Goal: Book appointment/travel/reservation

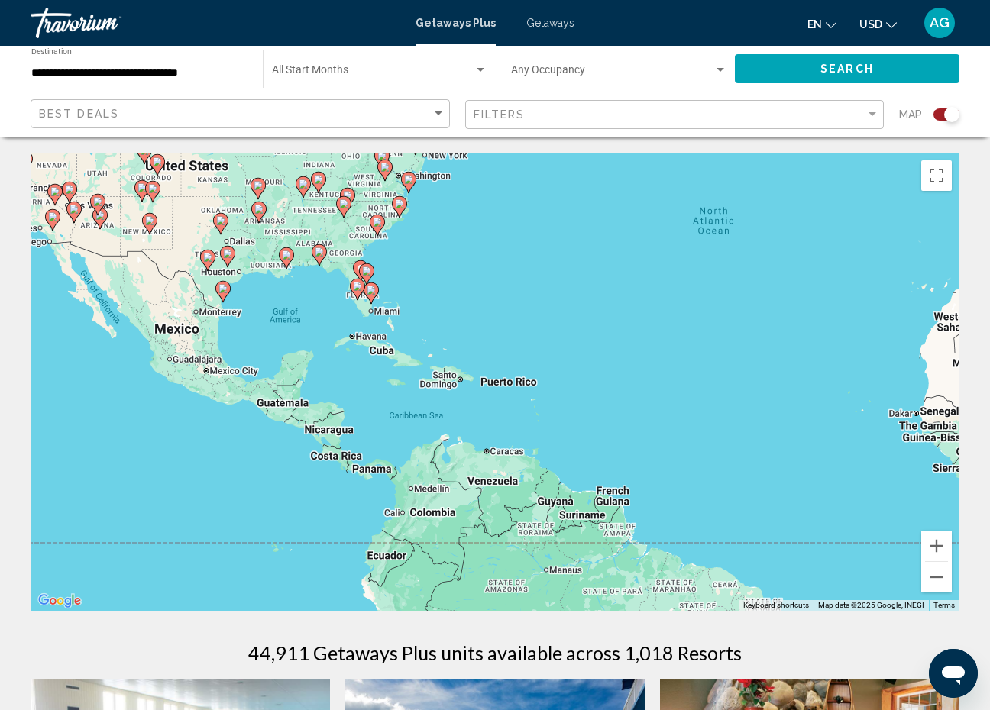
click at [406, 181] on image "Main content" at bounding box center [408, 179] width 9 height 9
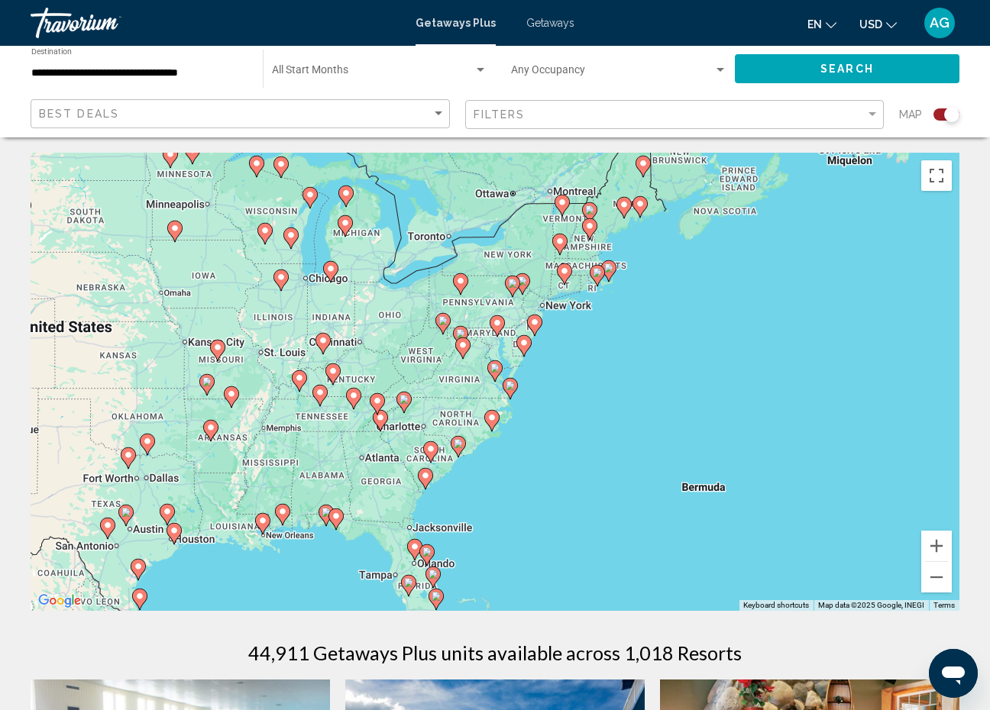
click at [559, 27] on span "Getaways" at bounding box center [550, 23] width 48 height 12
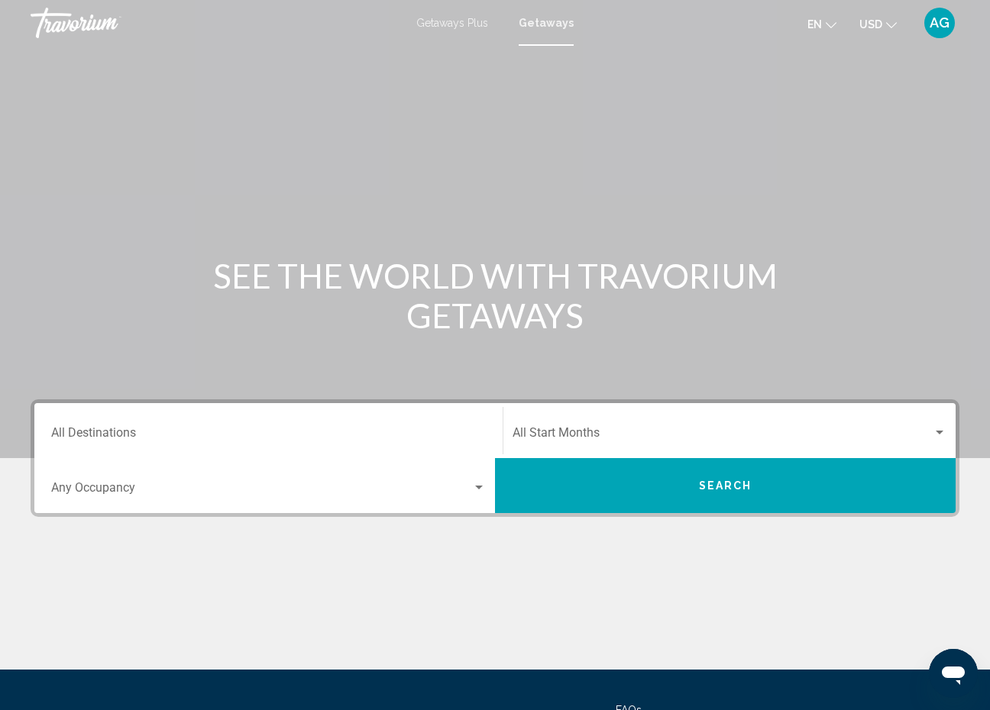
click at [553, 476] on button "Search" at bounding box center [725, 485] width 461 height 55
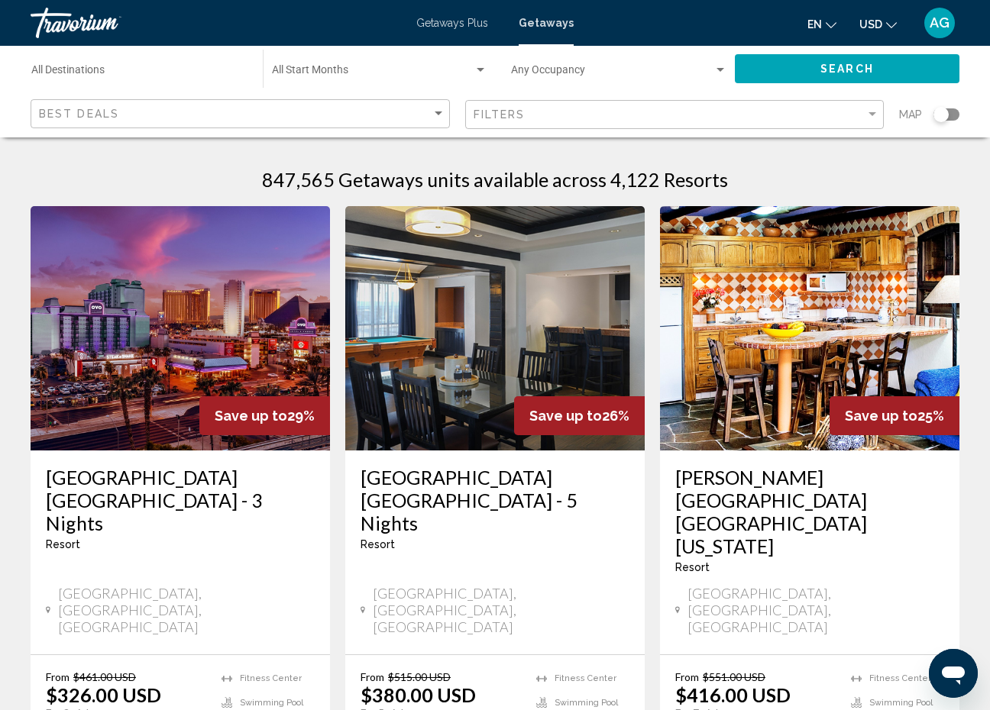
click at [951, 117] on div "Search widget" at bounding box center [946, 114] width 26 height 12
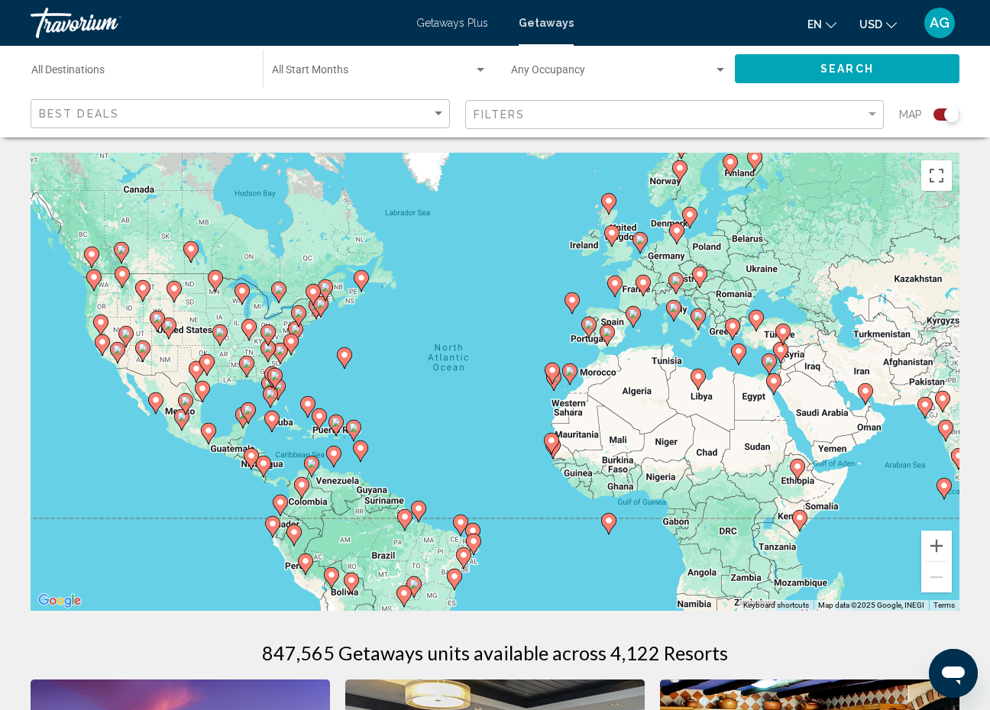
click at [311, 359] on div "To activate drag with keyboard, press Alt + Enter. Once in keyboard drag state,…" at bounding box center [495, 382] width 929 height 458
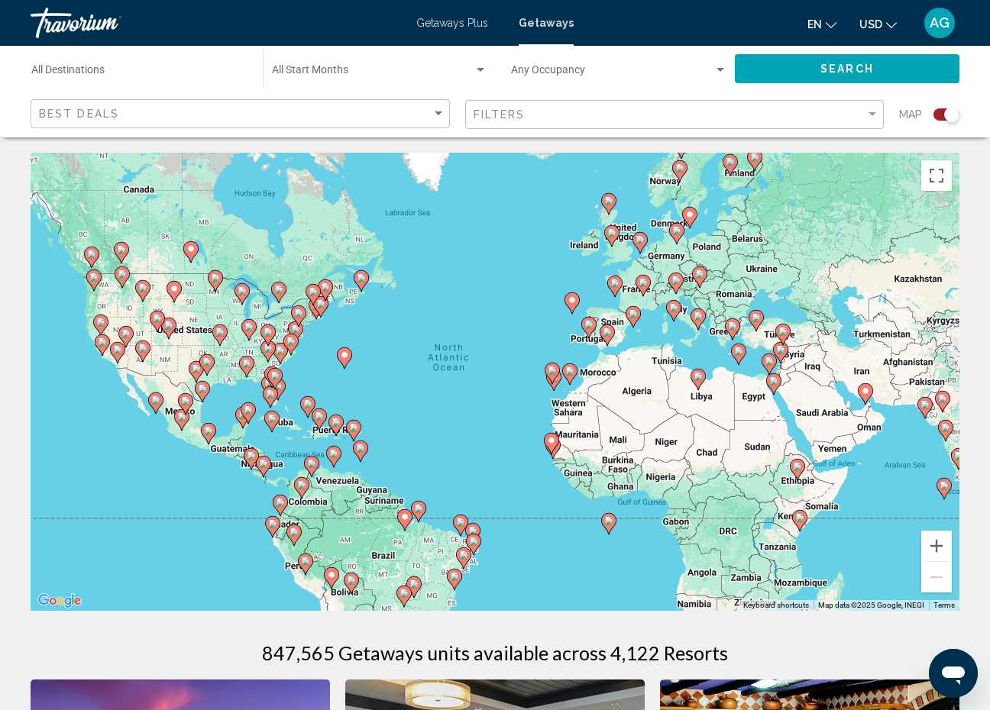
click at [311, 359] on div "To activate drag with keyboard, press Alt + Enter. Once in keyboard drag state,…" at bounding box center [495, 382] width 929 height 458
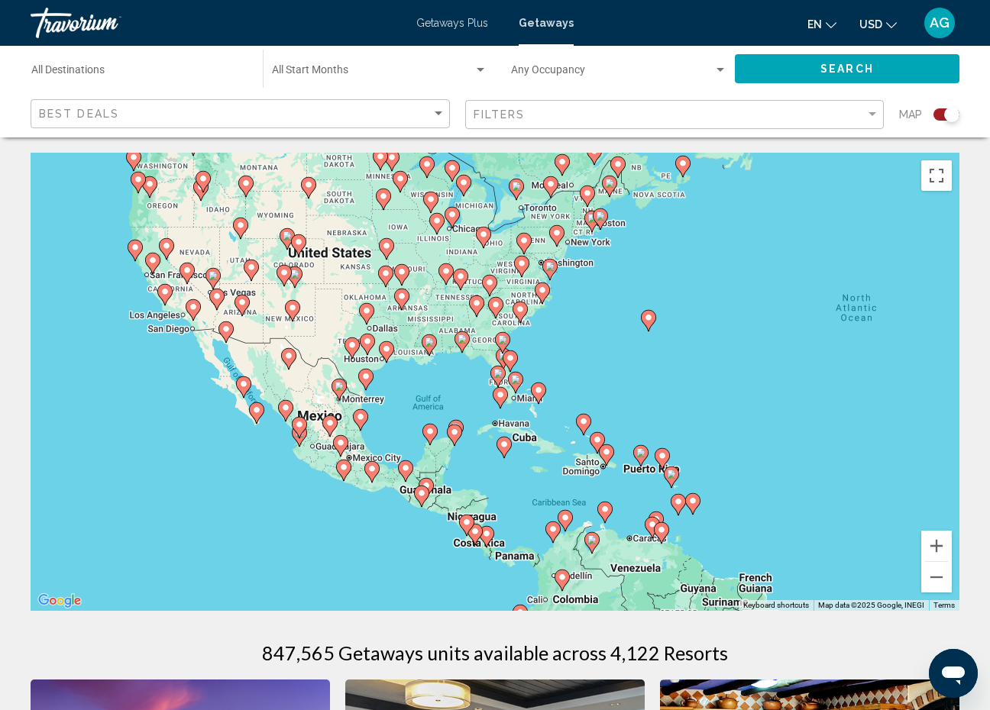
drag, startPoint x: 185, startPoint y: 354, endPoint x: 459, endPoint y: 302, distance: 279.1
click at [459, 302] on div "To activate drag with keyboard, press Alt + Enter. Once in keyboard drag state,…" at bounding box center [495, 382] width 929 height 458
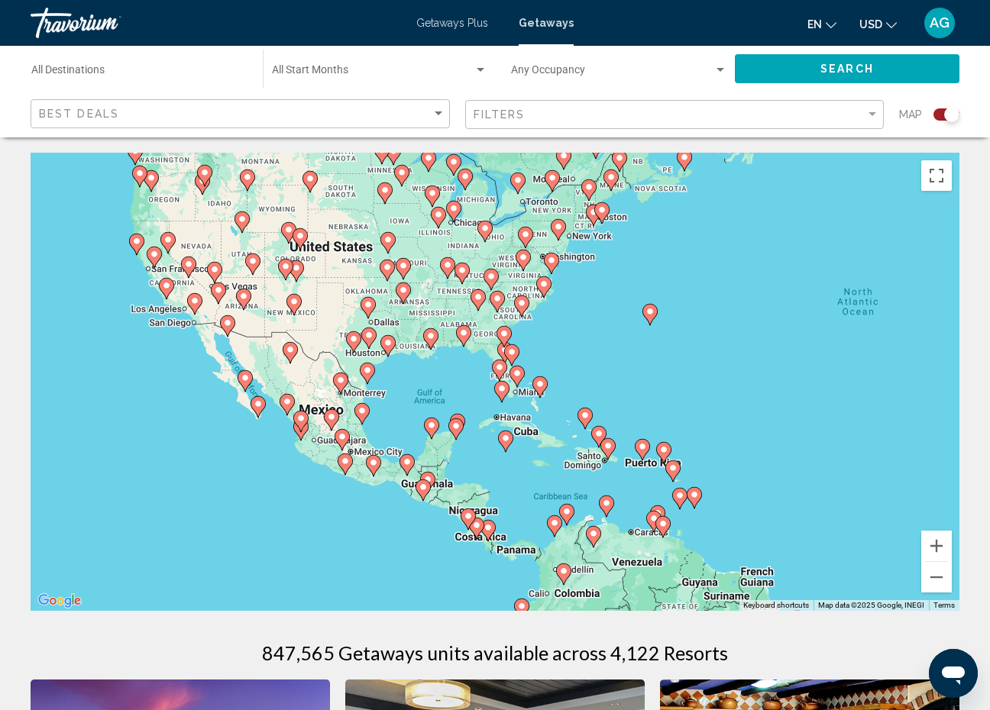
click at [444, 212] on icon "Main content" at bounding box center [439, 218] width 14 height 20
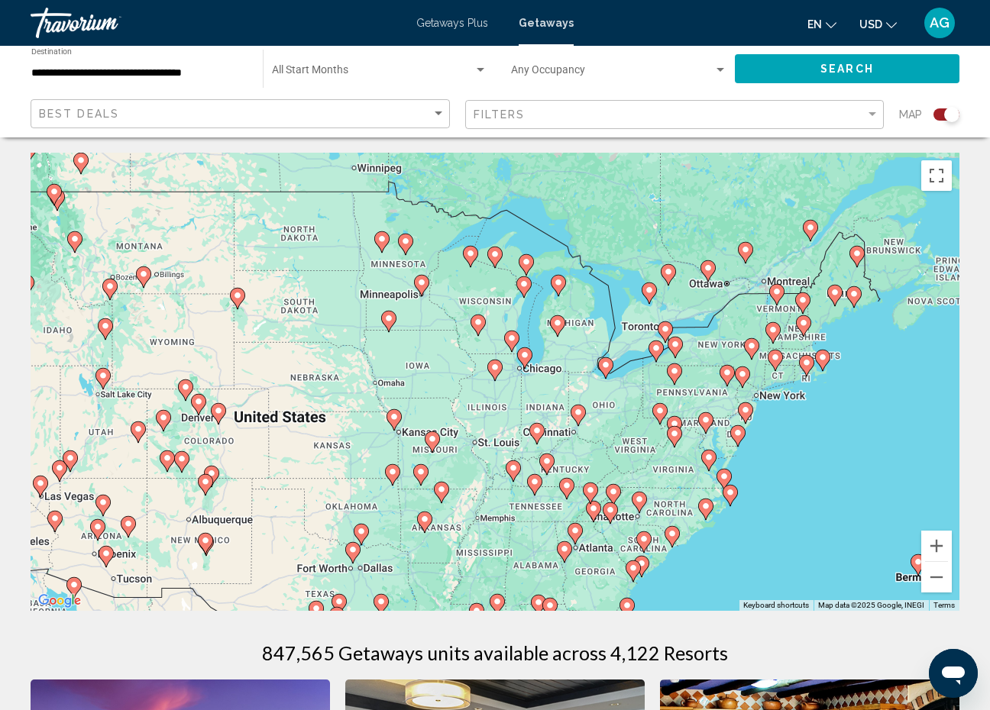
click at [526, 357] on image "Main content" at bounding box center [524, 355] width 9 height 9
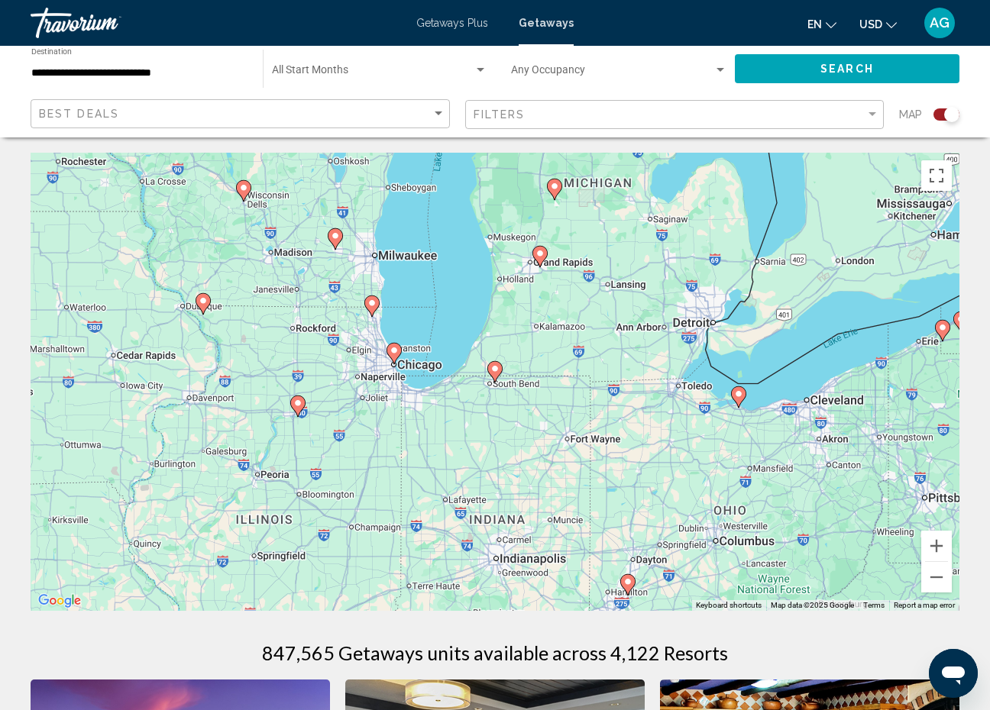
click at [395, 349] on image "Main content" at bounding box center [394, 350] width 9 height 9
click at [395, 349] on div "To activate drag with keyboard, press Alt + Enter. Once in keyboard drag state,…" at bounding box center [495, 382] width 929 height 458
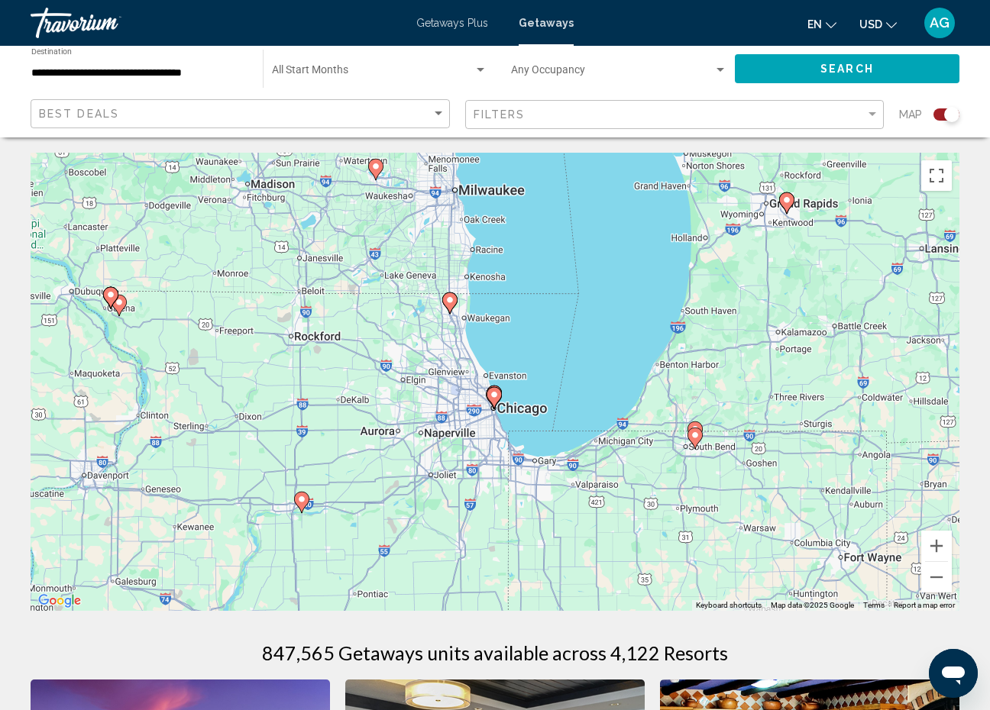
click at [493, 397] on image "Main content" at bounding box center [494, 394] width 9 height 9
type input "**********"
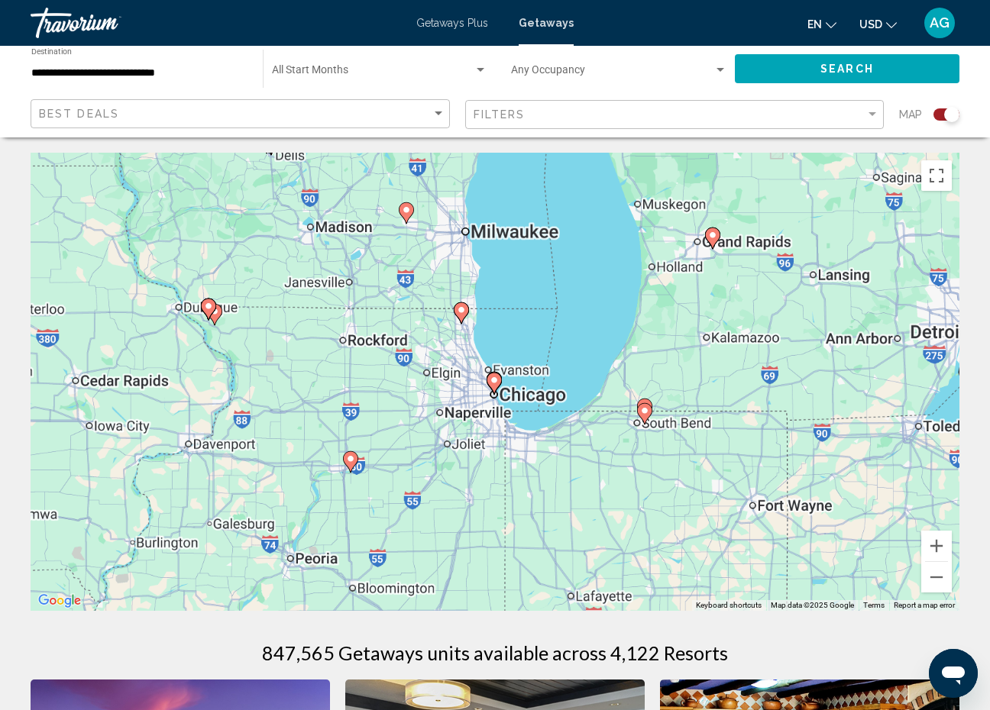
click at [493, 397] on div "To activate drag with keyboard, press Alt + Enter. Once in keyboard drag state,…" at bounding box center [495, 382] width 929 height 458
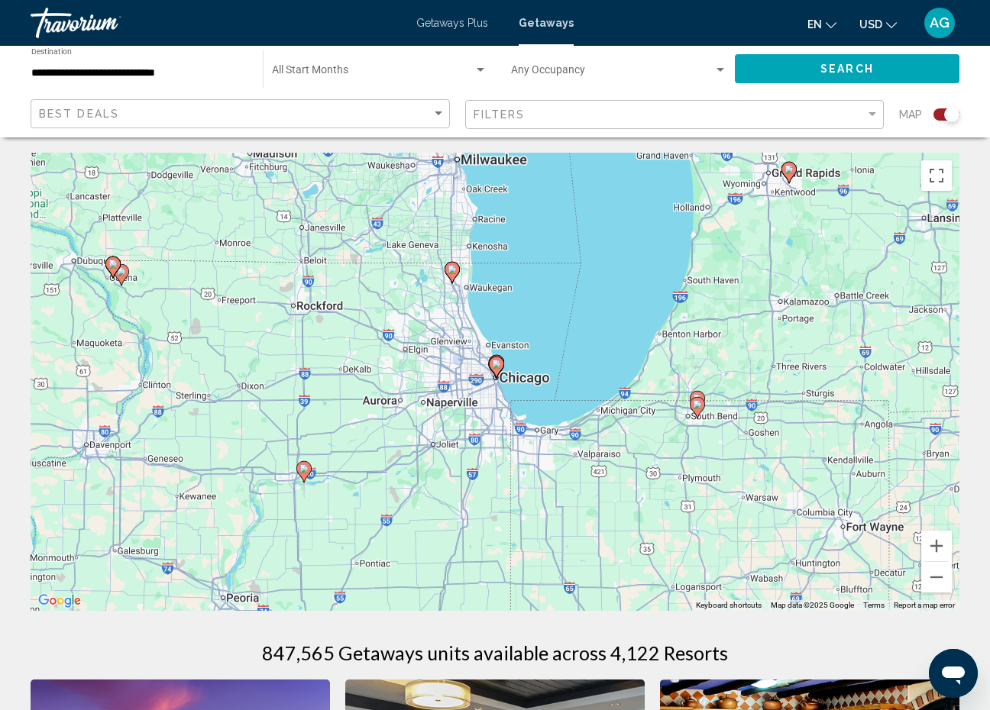
click at [499, 364] on image "Main content" at bounding box center [496, 364] width 9 height 9
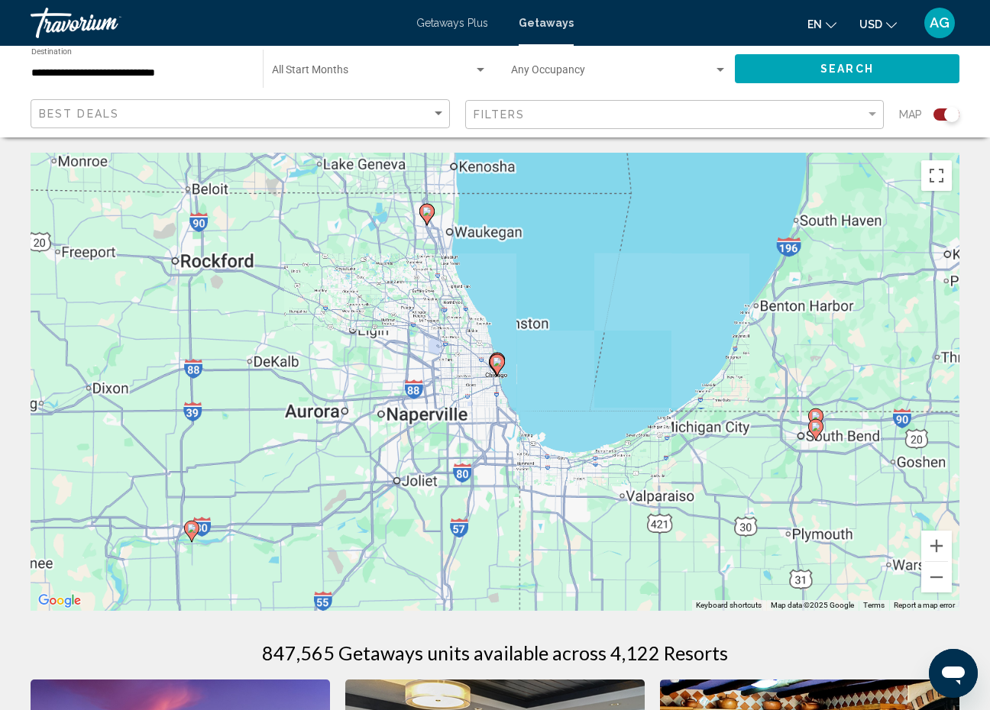
click at [499, 364] on image "Main content" at bounding box center [497, 361] width 9 height 9
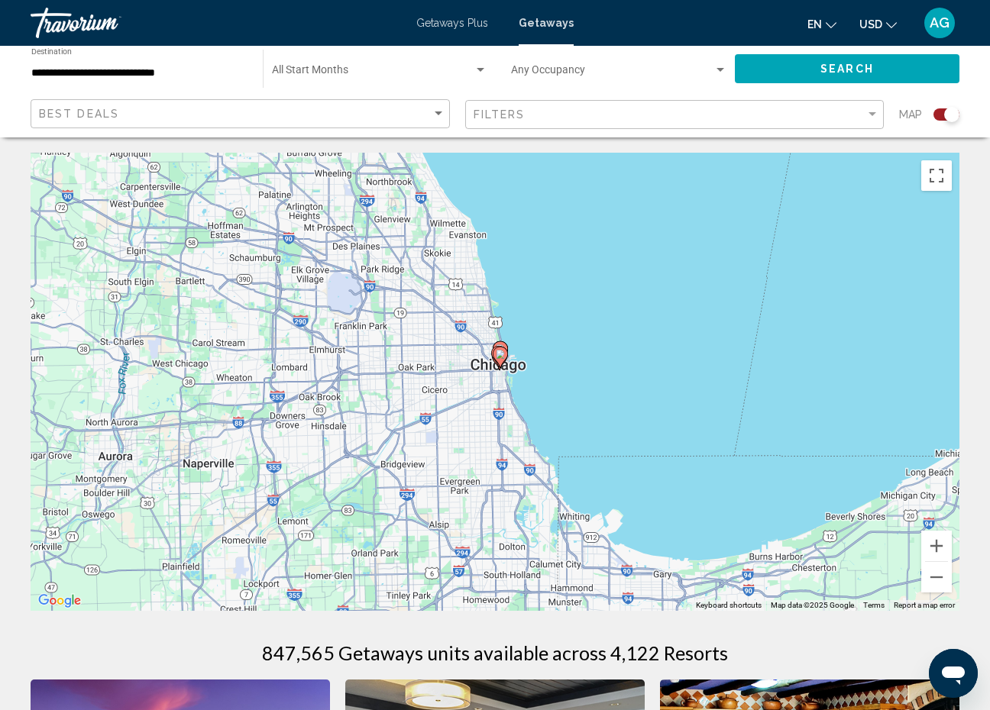
click at [500, 349] on icon "Main content" at bounding box center [500, 358] width 14 height 20
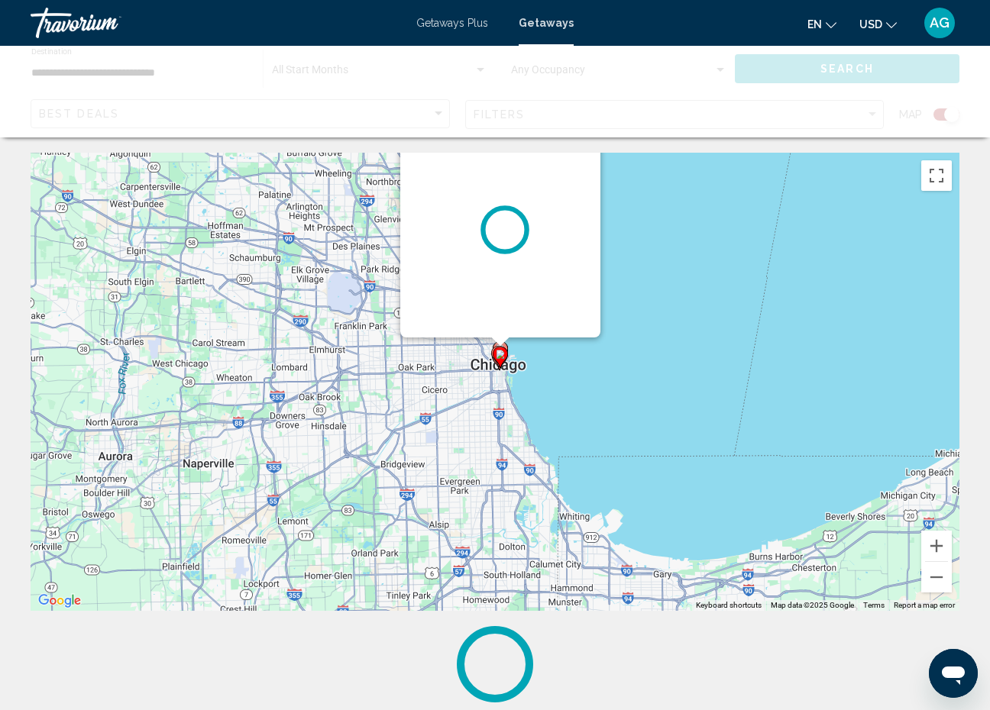
click at [500, 349] on g "Main content" at bounding box center [500, 357] width 15 height 21
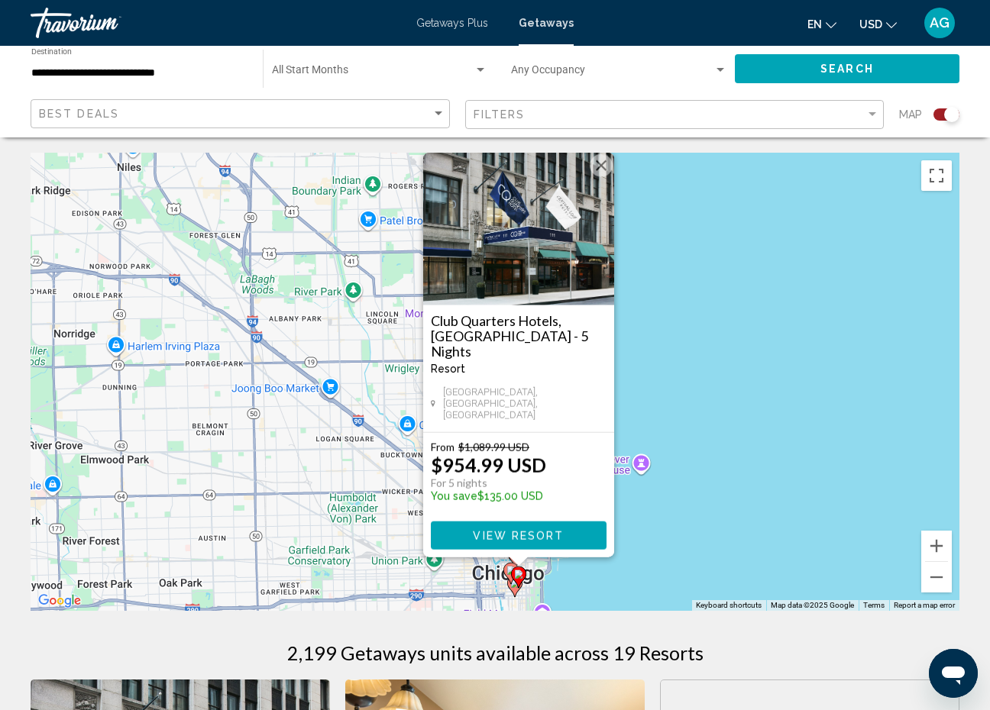
click at [507, 571] on image "Main content" at bounding box center [510, 570] width 9 height 9
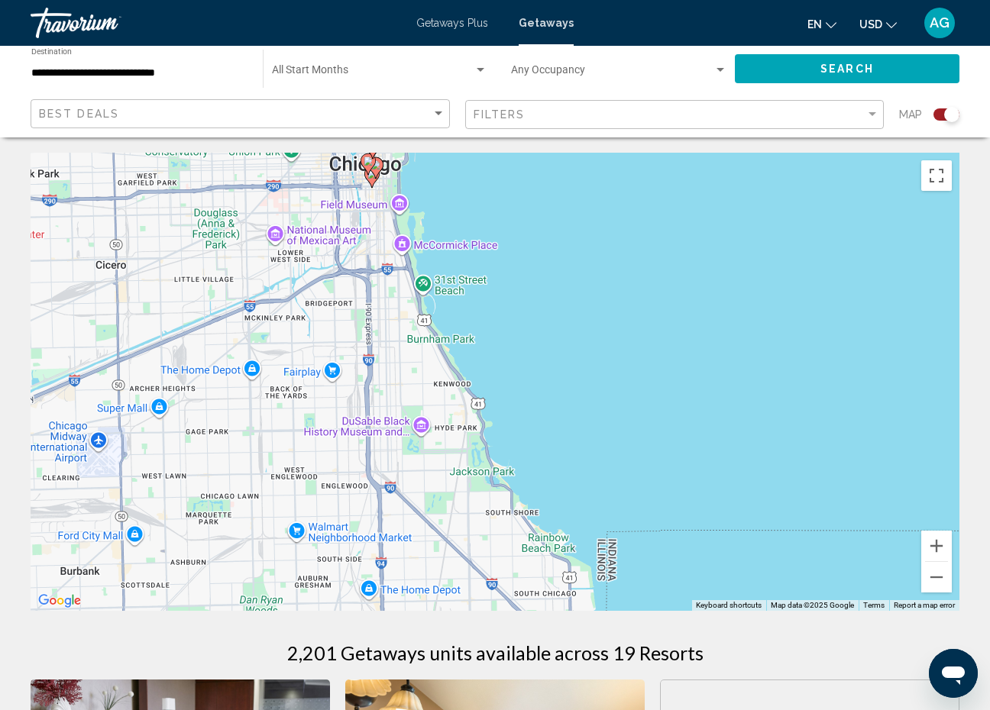
drag, startPoint x: 497, startPoint y: 471, endPoint x: 290, endPoint y: 108, distance: 417.7
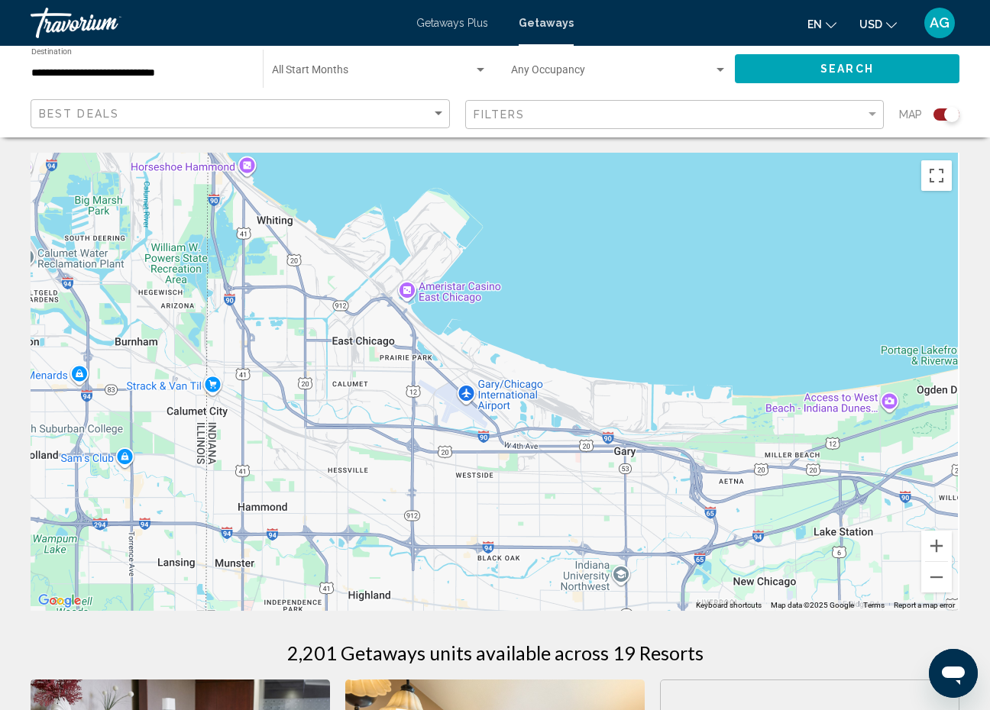
drag, startPoint x: 434, startPoint y: 505, endPoint x: 132, endPoint y: 149, distance: 466.6
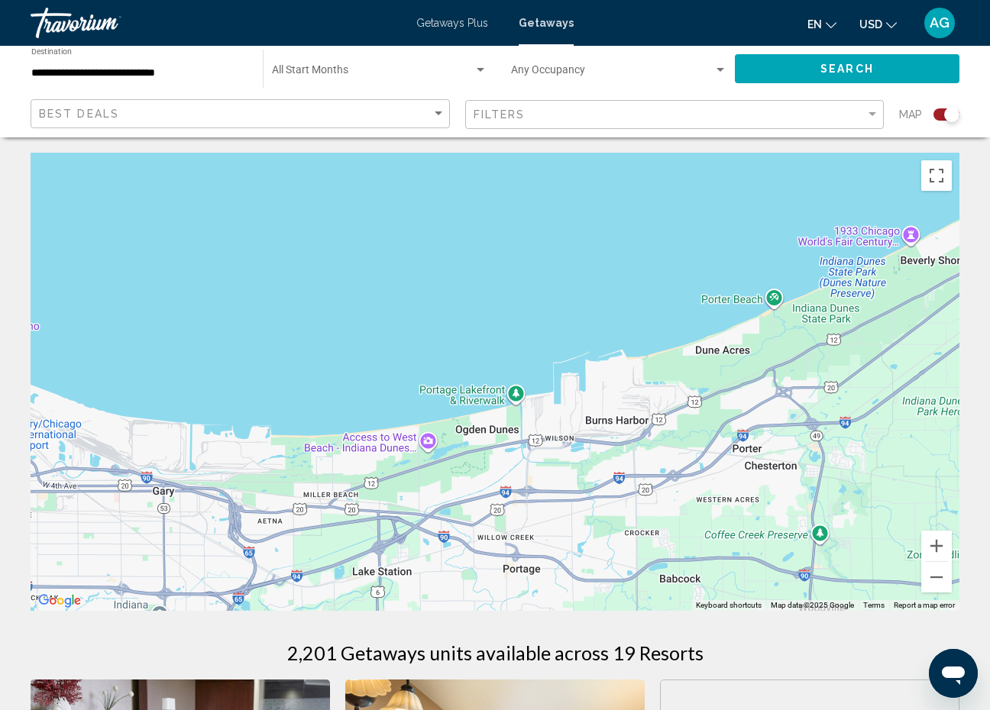
drag, startPoint x: 660, startPoint y: 447, endPoint x: 191, endPoint y: 494, distance: 471.4
click at [191, 494] on div "To navigate, press the arrow keys." at bounding box center [495, 382] width 929 height 458
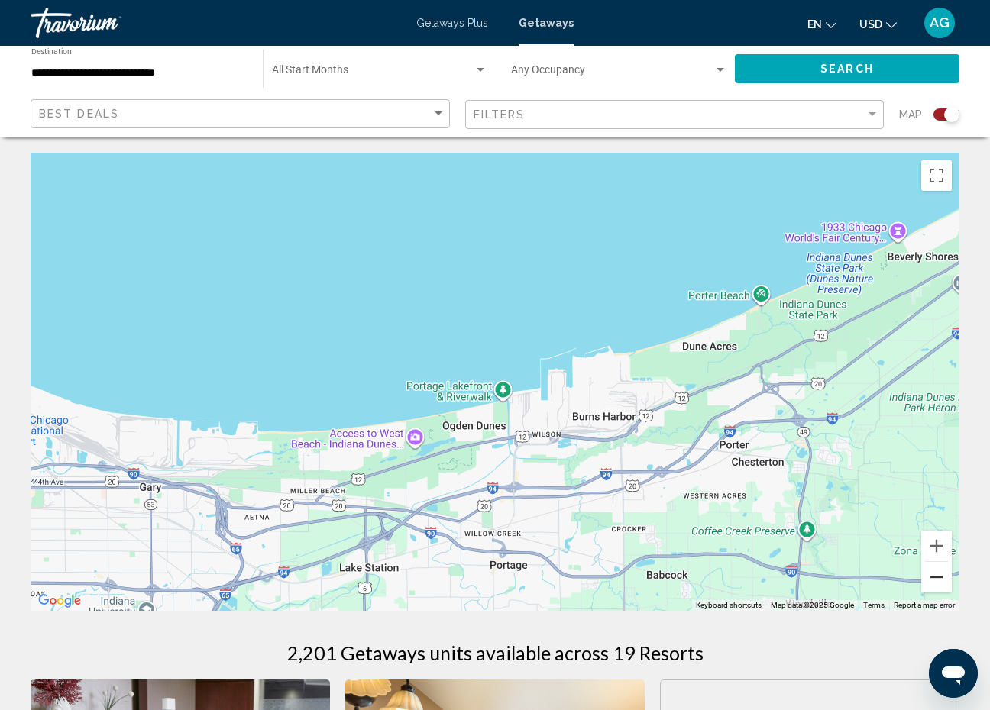
click at [940, 578] on button "Zoom out" at bounding box center [936, 577] width 31 height 31
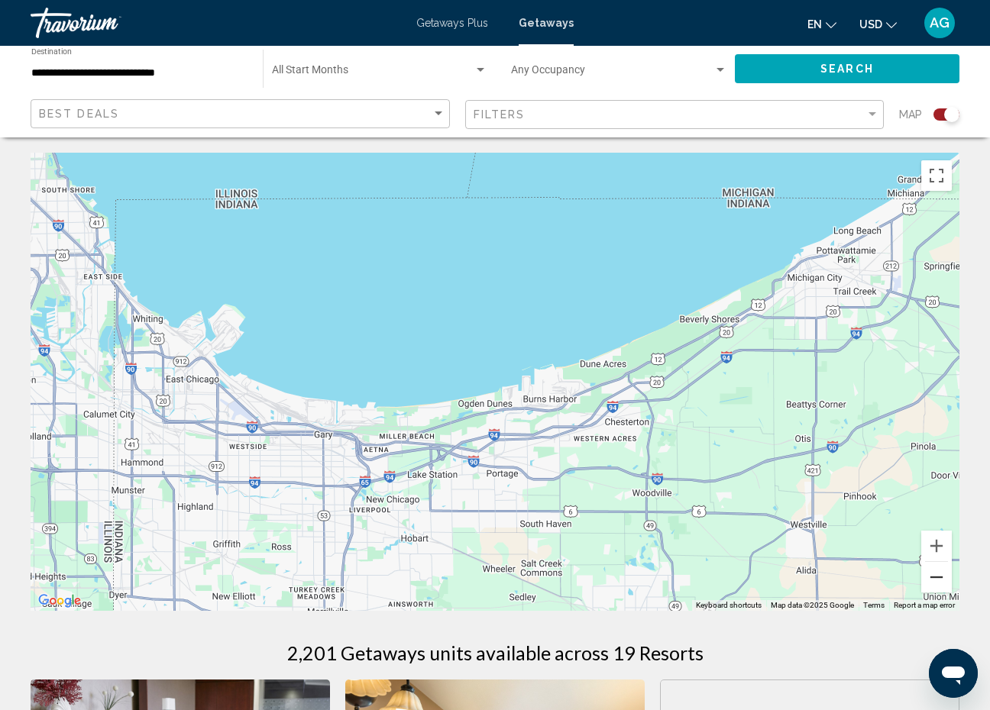
click at [940, 578] on button "Zoom out" at bounding box center [936, 577] width 31 height 31
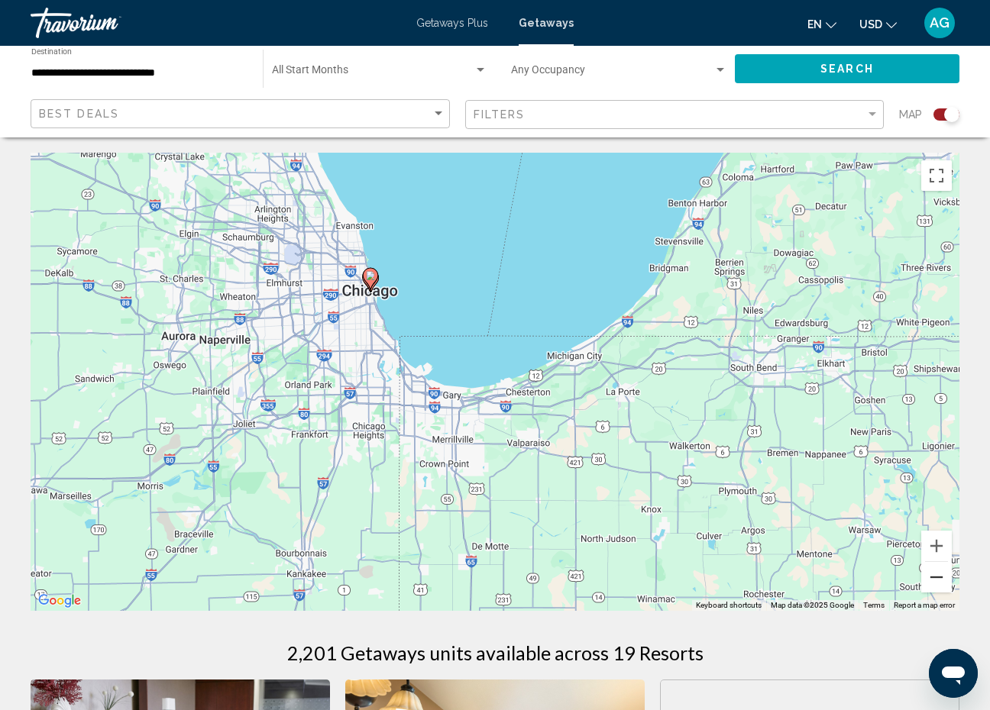
click at [940, 578] on button "Zoom out" at bounding box center [936, 577] width 31 height 31
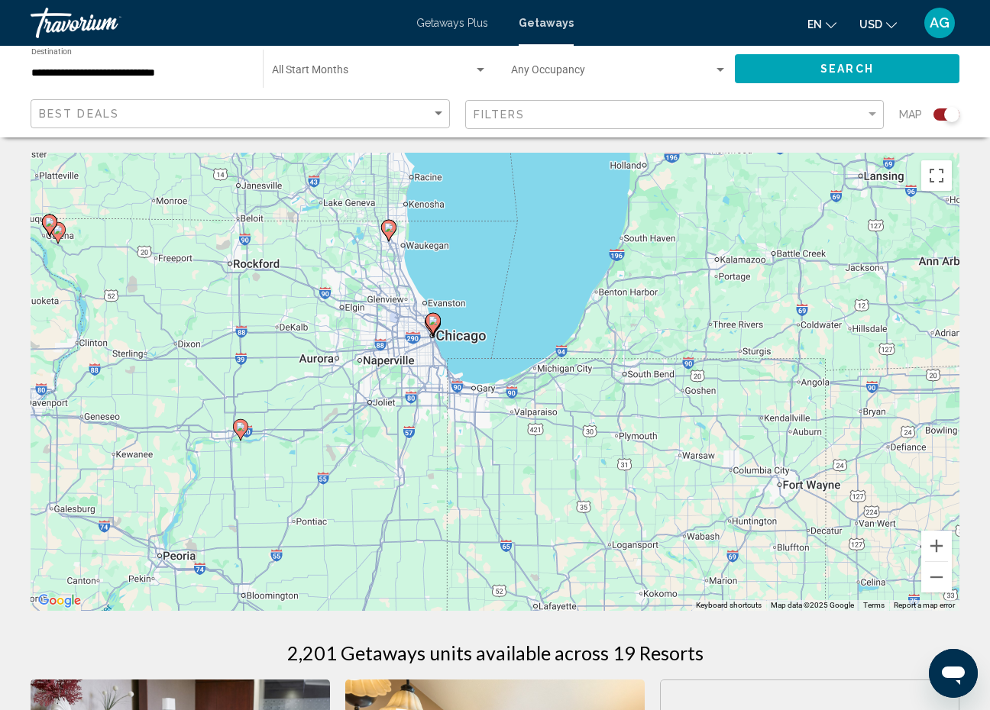
click at [432, 329] on icon "Main content" at bounding box center [433, 324] width 14 height 20
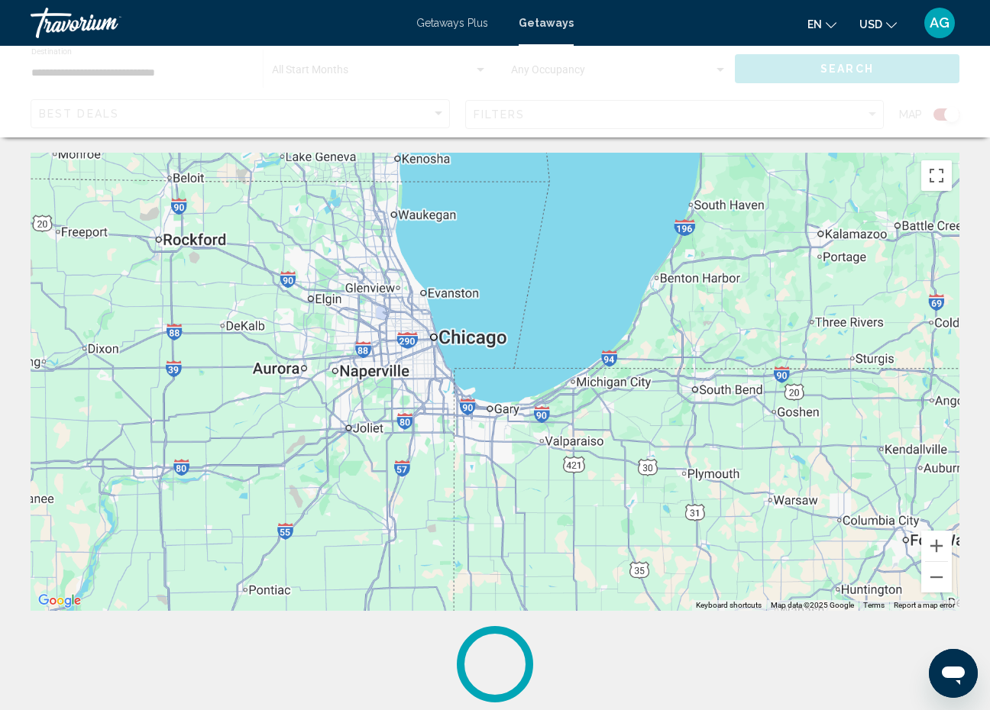
click at [432, 329] on div "To navigate, press the arrow keys." at bounding box center [495, 382] width 929 height 458
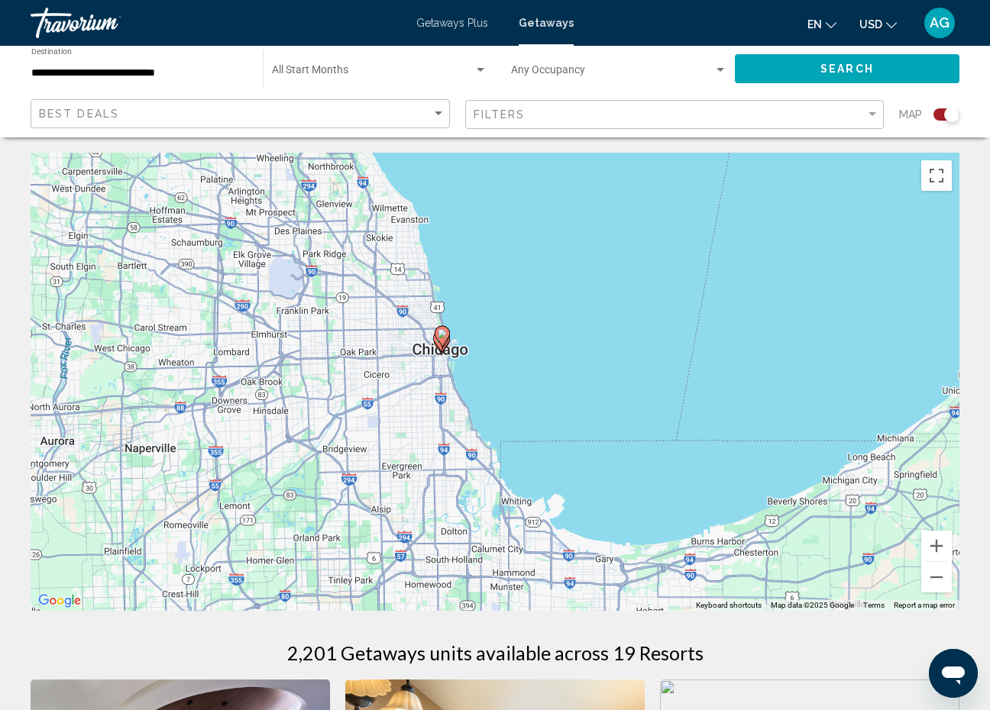
click at [442, 338] on image "Main content" at bounding box center [442, 333] width 9 height 9
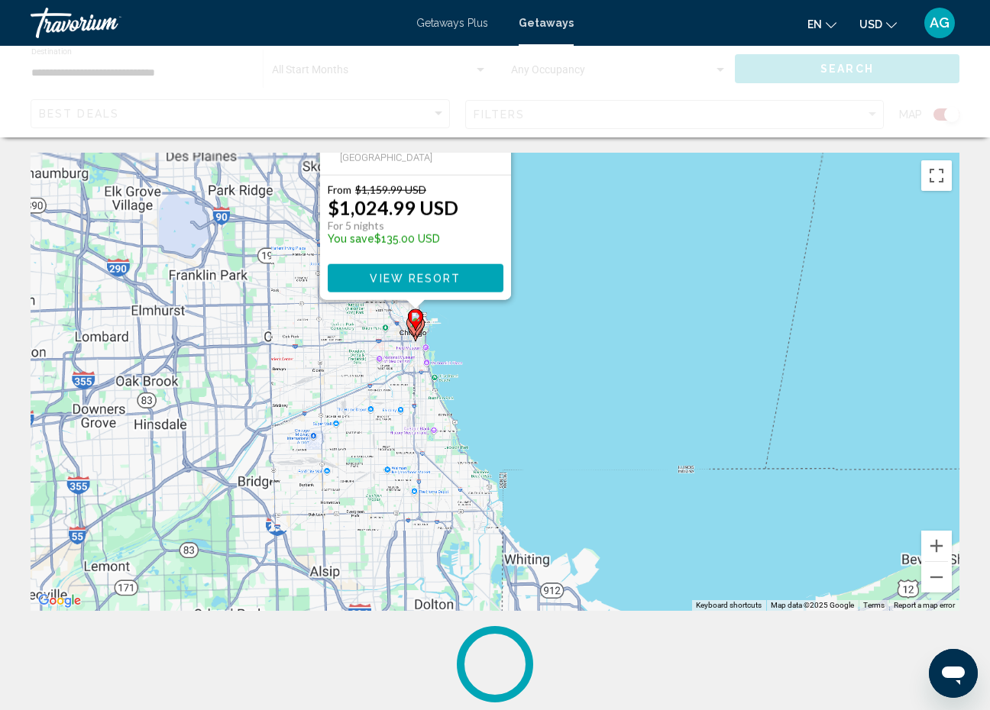
click at [442, 338] on div "To activate drag with keyboard, press Alt + Enter. Once in keyboard drag state,…" at bounding box center [495, 382] width 929 height 458
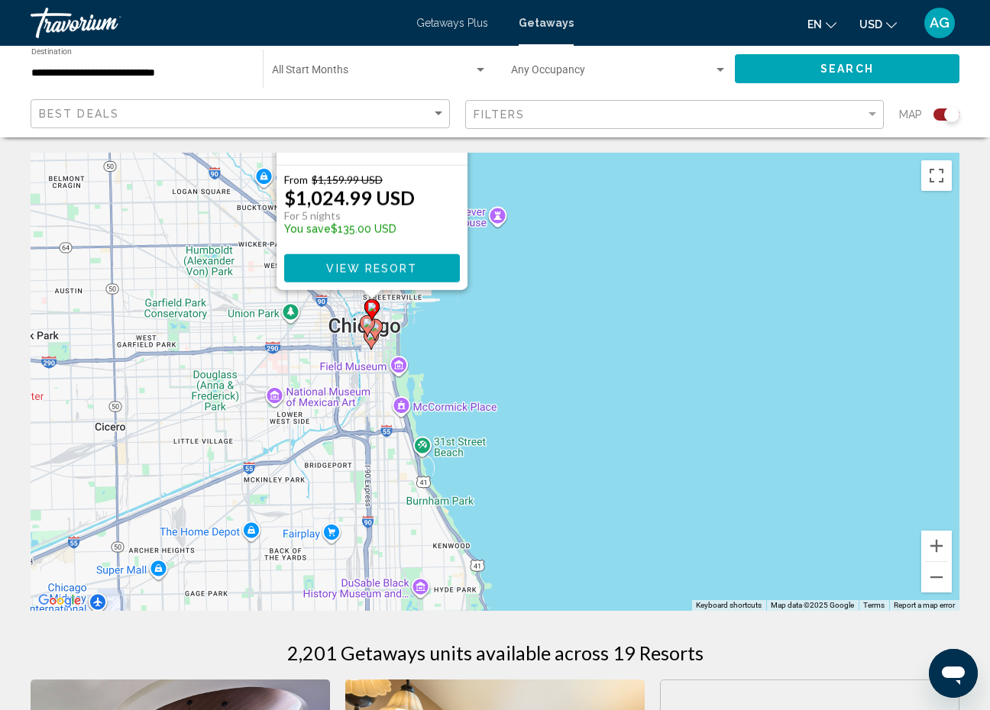
click at [373, 344] on icon "Main content" at bounding box center [371, 339] width 14 height 20
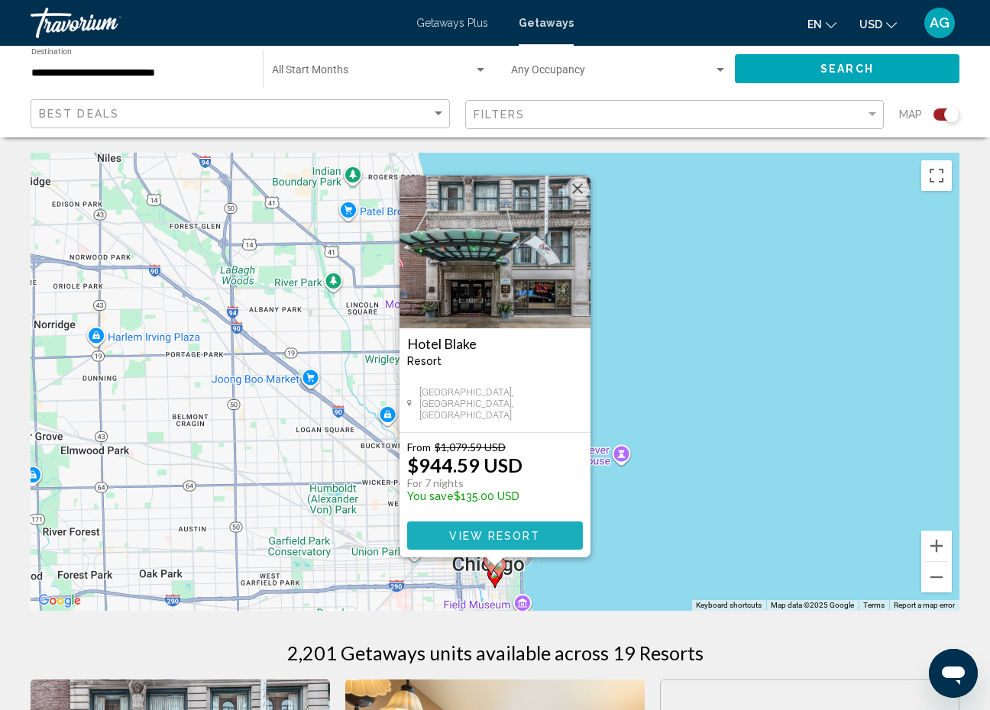
click at [474, 535] on span "View Resort" at bounding box center [494, 536] width 91 height 12
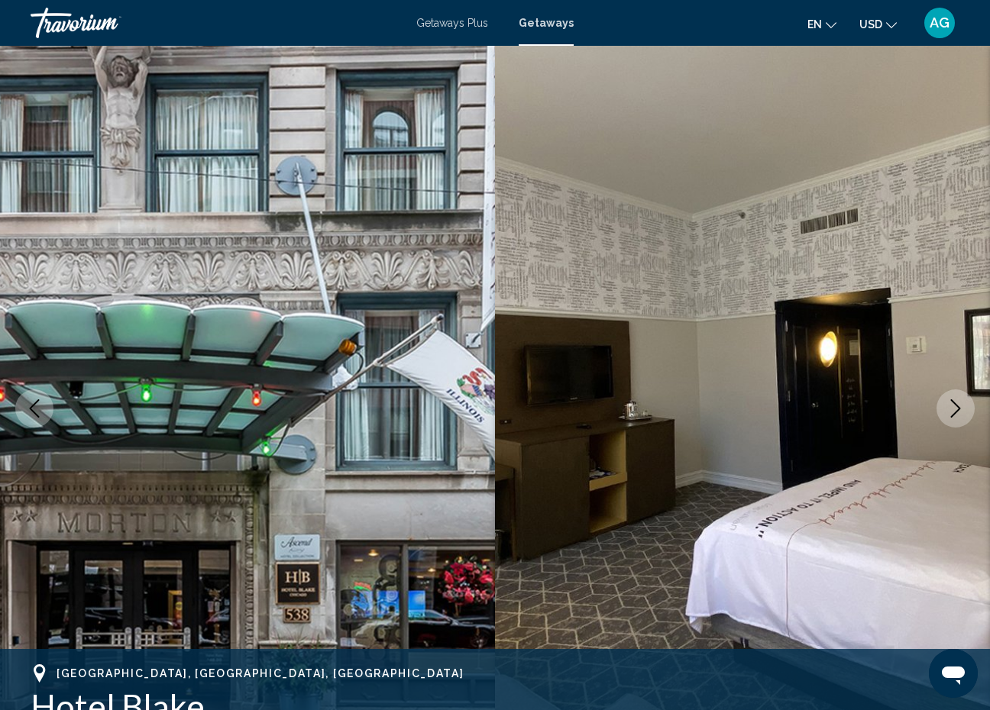
click at [962, 406] on icon "Next image" at bounding box center [955, 408] width 18 height 18
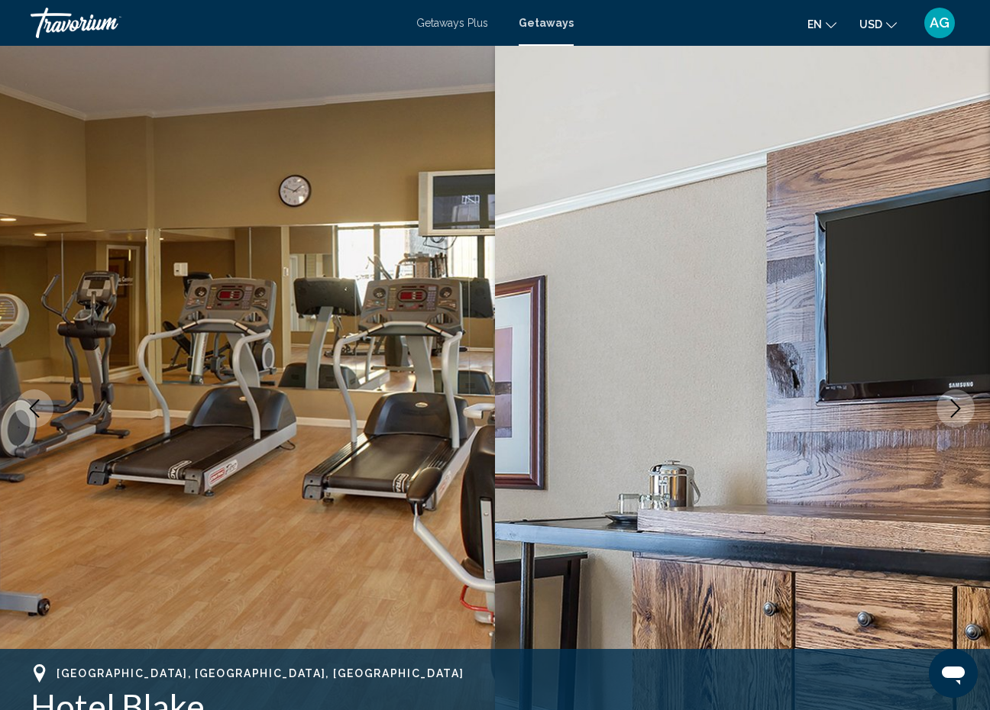
click at [962, 406] on icon "Next image" at bounding box center [955, 408] width 18 height 18
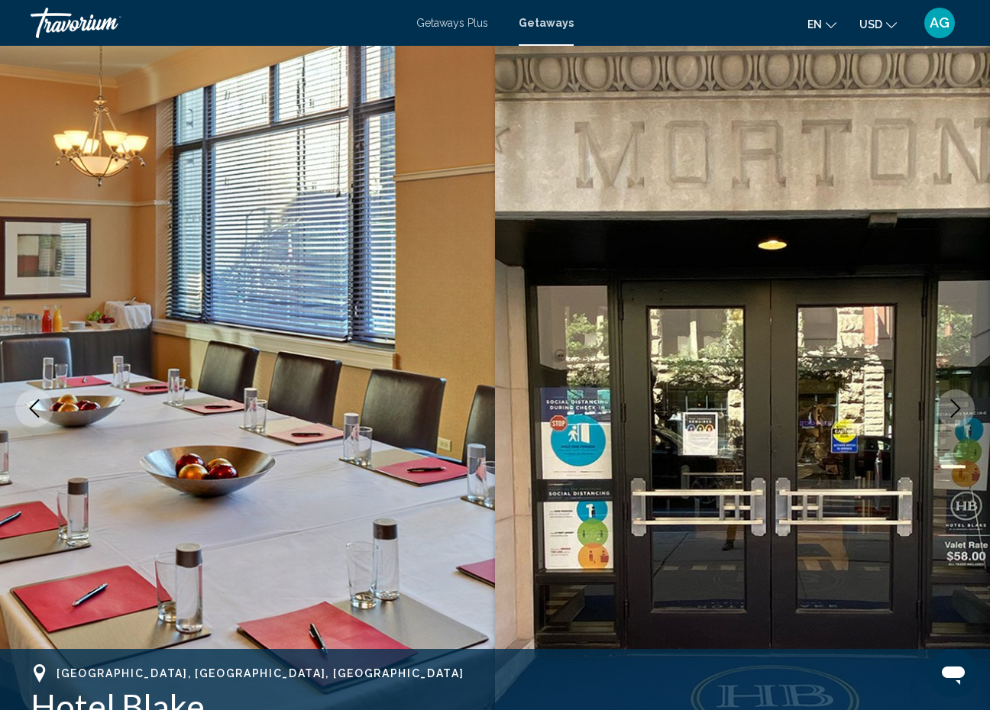
click at [962, 406] on icon "Next image" at bounding box center [955, 408] width 18 height 18
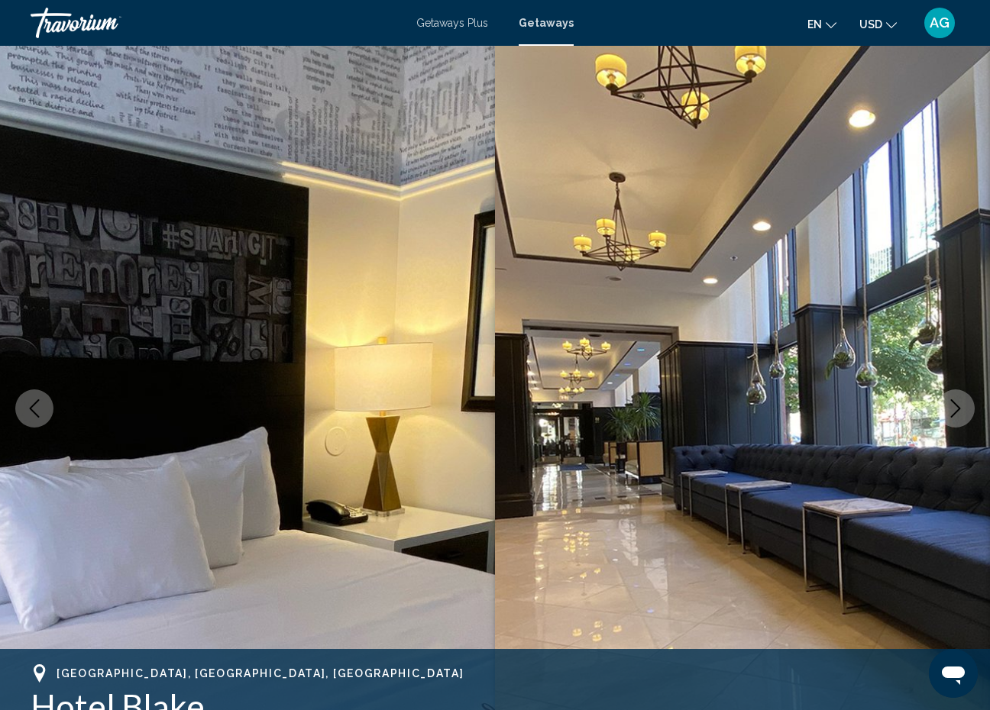
click at [962, 406] on icon "Next image" at bounding box center [955, 408] width 18 height 18
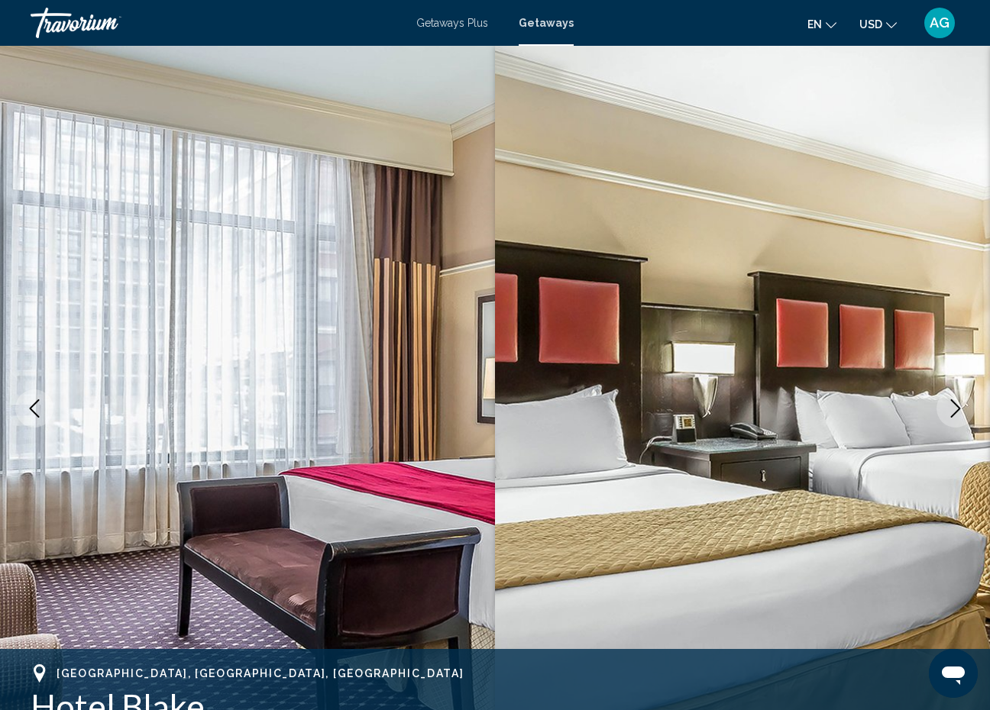
click at [962, 406] on icon "Next image" at bounding box center [955, 408] width 18 height 18
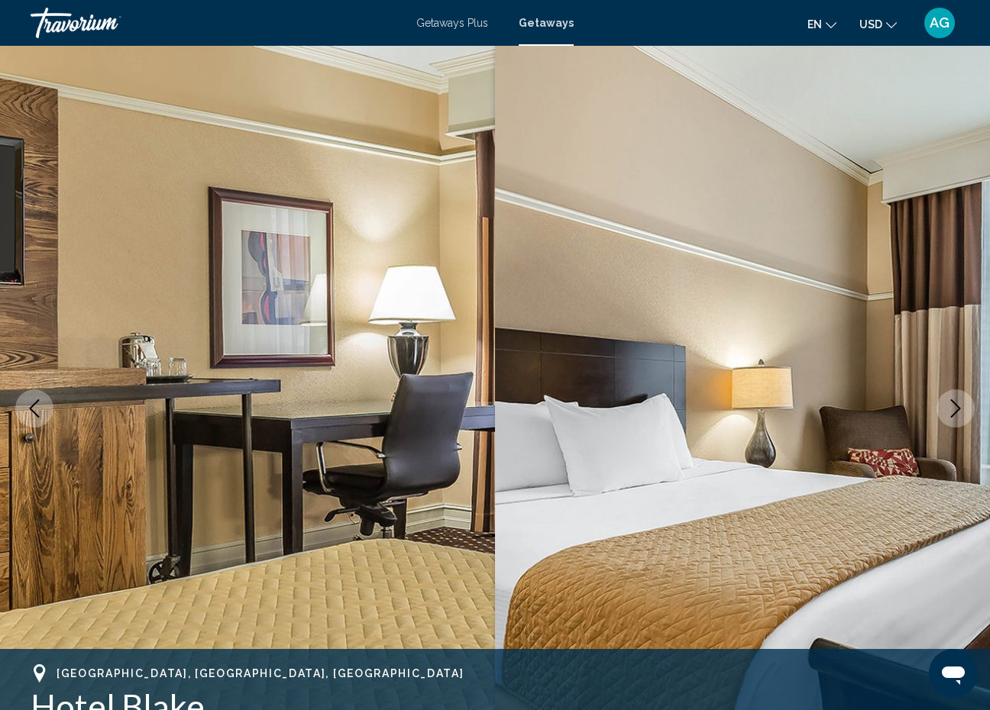
click at [962, 406] on icon "Next image" at bounding box center [955, 408] width 18 height 18
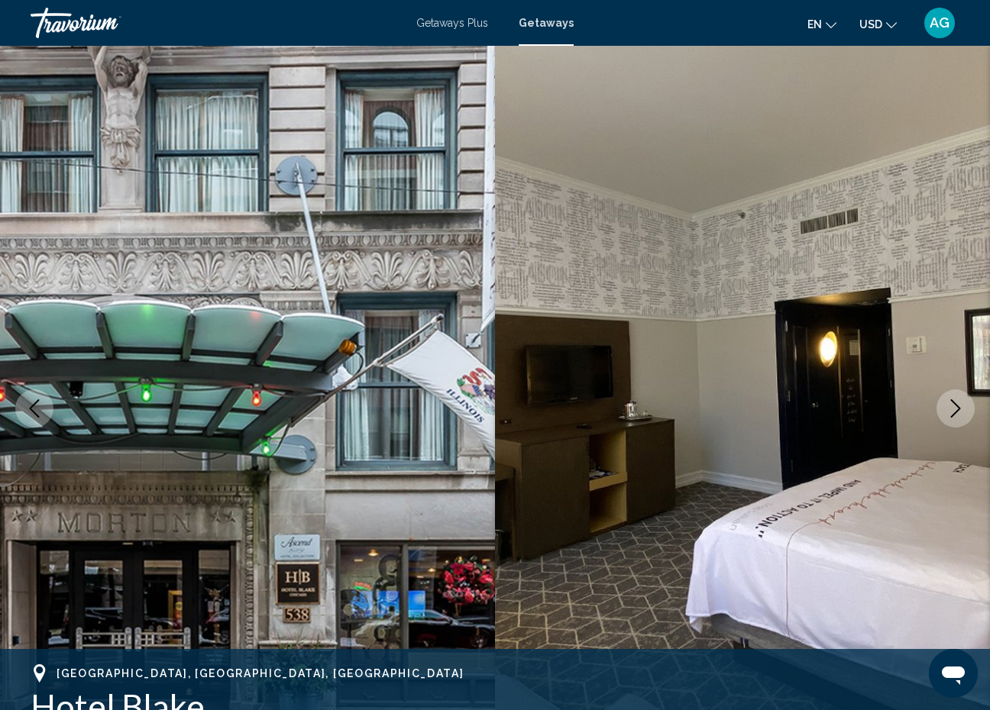
click at [955, 408] on icon "Next image" at bounding box center [955, 408] width 18 height 18
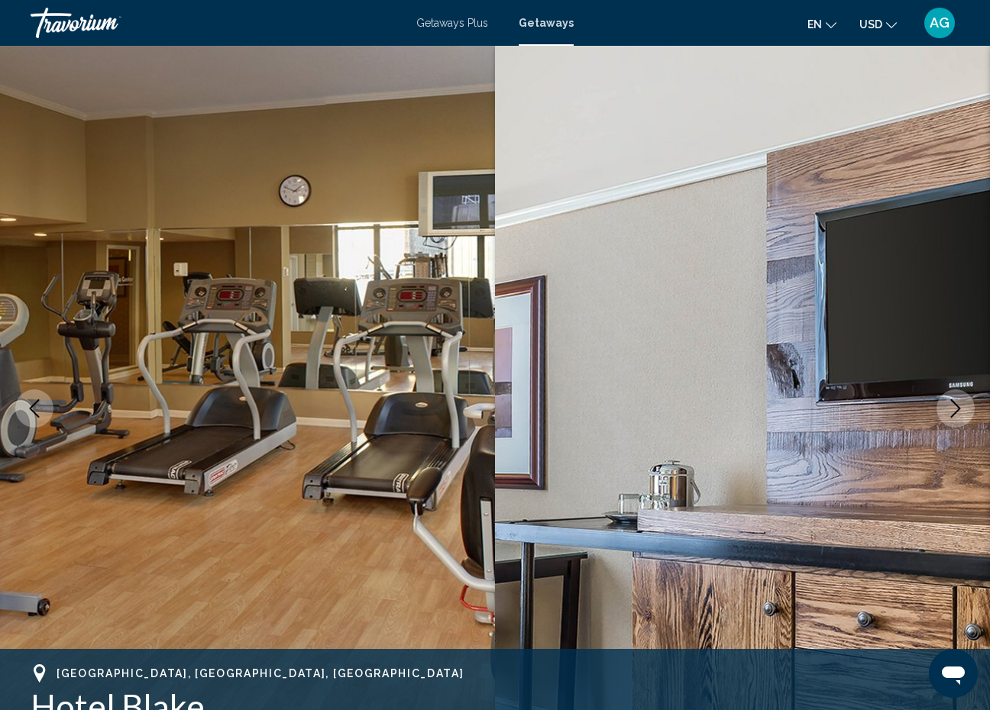
click at [955, 408] on icon "Next image" at bounding box center [955, 408] width 18 height 18
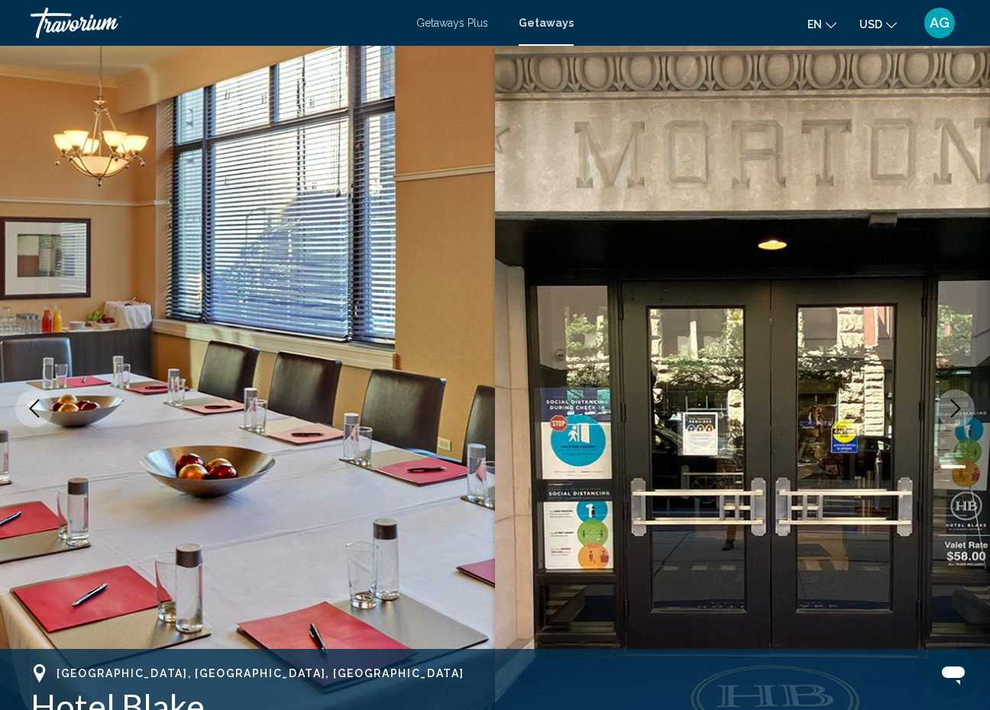
click at [955, 408] on icon "Next image" at bounding box center [955, 408] width 18 height 18
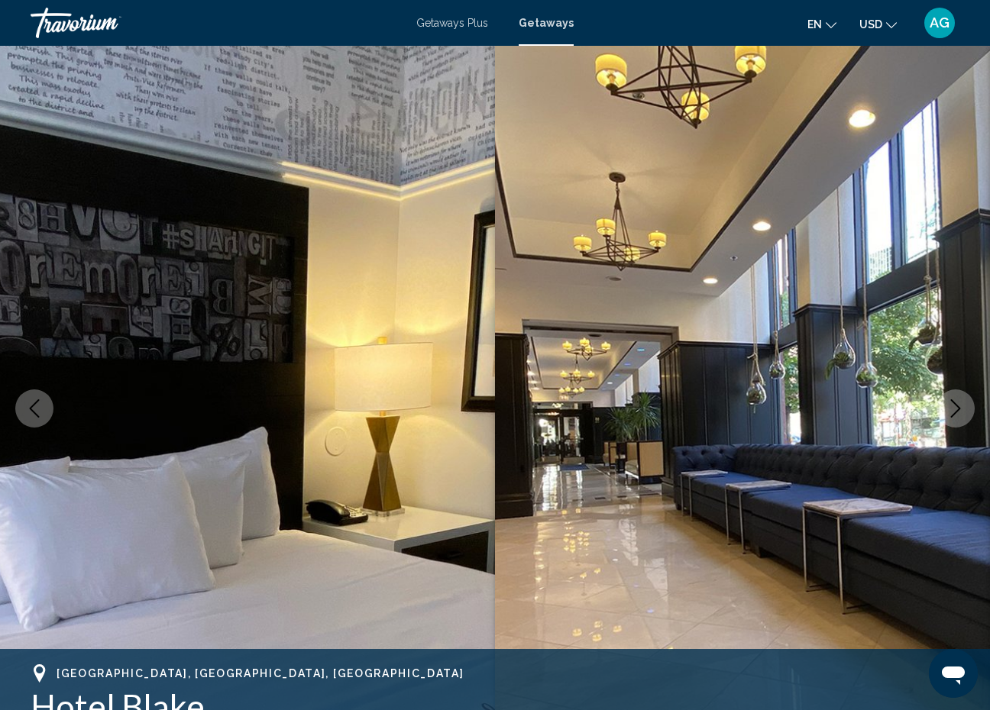
click at [955, 409] on icon "Next image" at bounding box center [955, 408] width 18 height 18
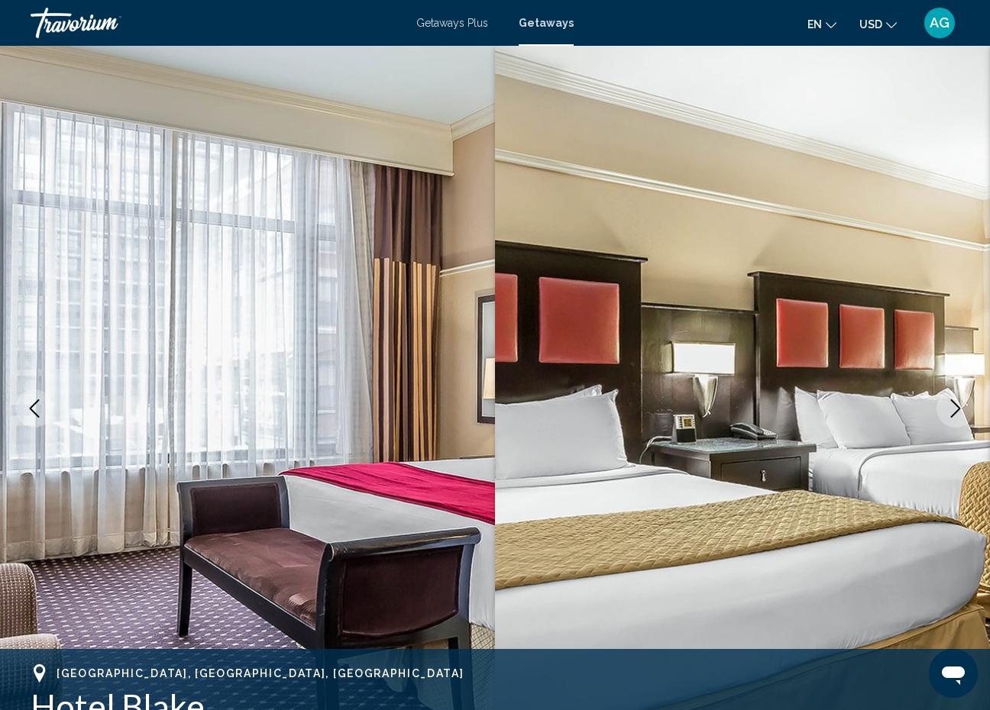
click at [955, 409] on icon "Next image" at bounding box center [955, 408] width 18 height 18
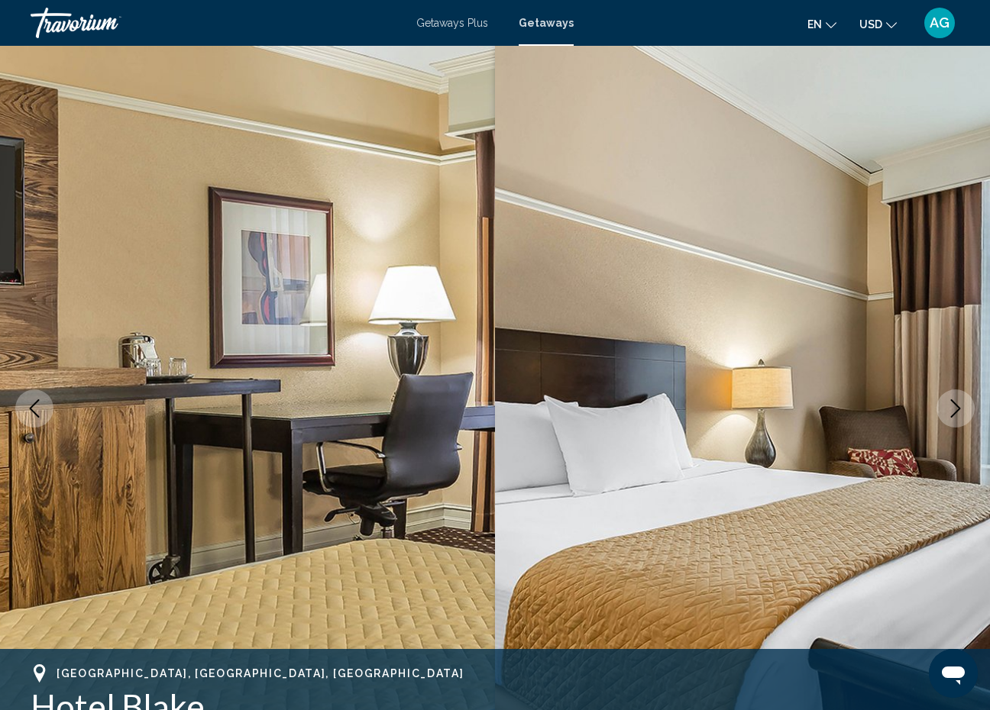
click at [955, 409] on icon "Next image" at bounding box center [955, 408] width 18 height 18
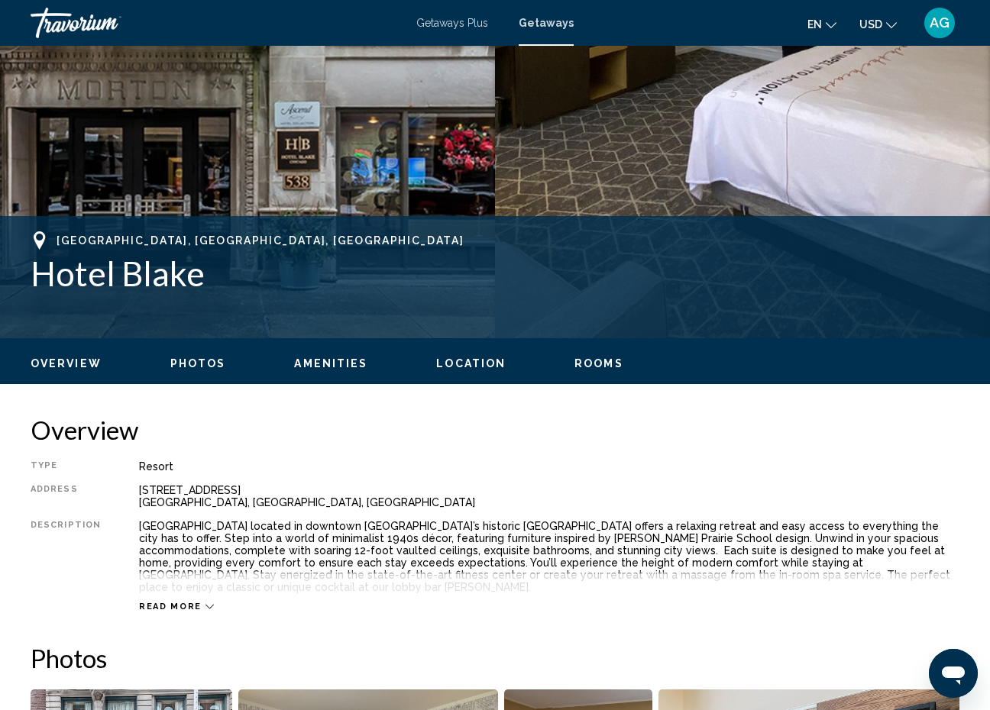
scroll to position [472, 0]
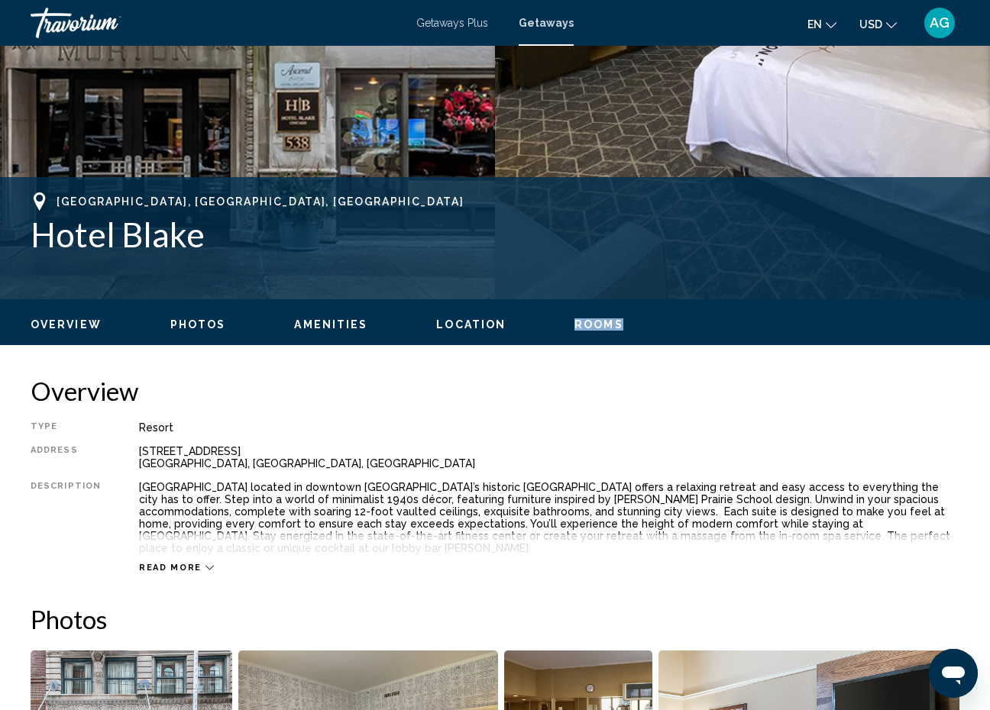
click at [475, 332] on div "Overview Photos Amenities Location Rooms Search" at bounding box center [495, 322] width 990 height 47
click at [473, 320] on span "Location" at bounding box center [471, 325] width 70 height 12
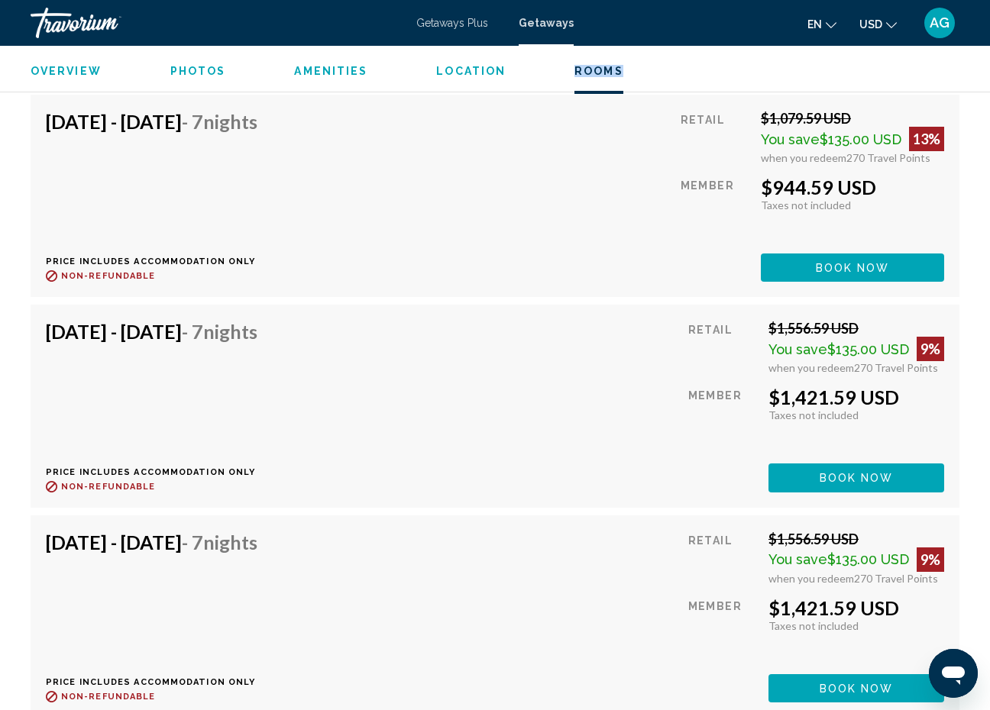
scroll to position [4054, 0]
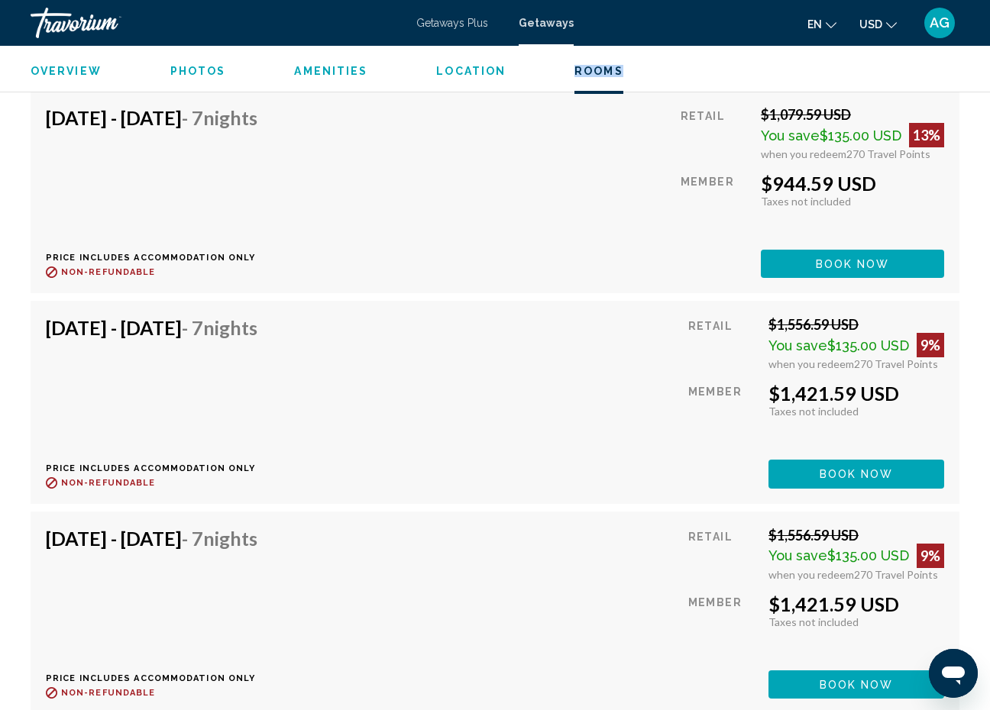
click at [448, 23] on span "Getaways Plus" at bounding box center [452, 23] width 72 height 12
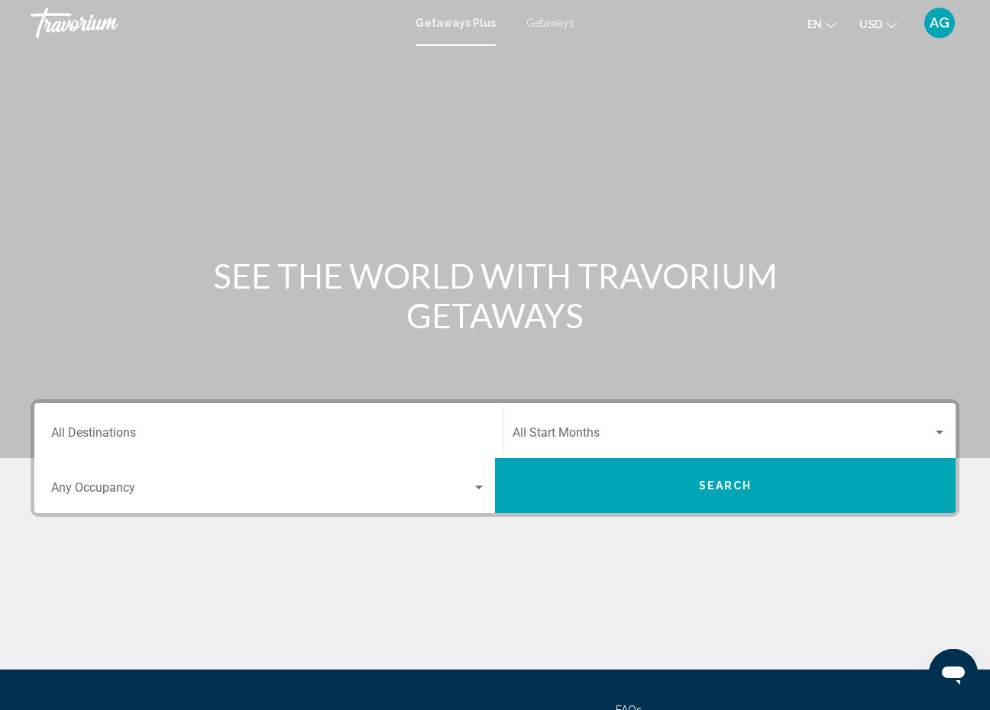
click at [130, 442] on div "Destination All Destinations" at bounding box center [268, 431] width 435 height 48
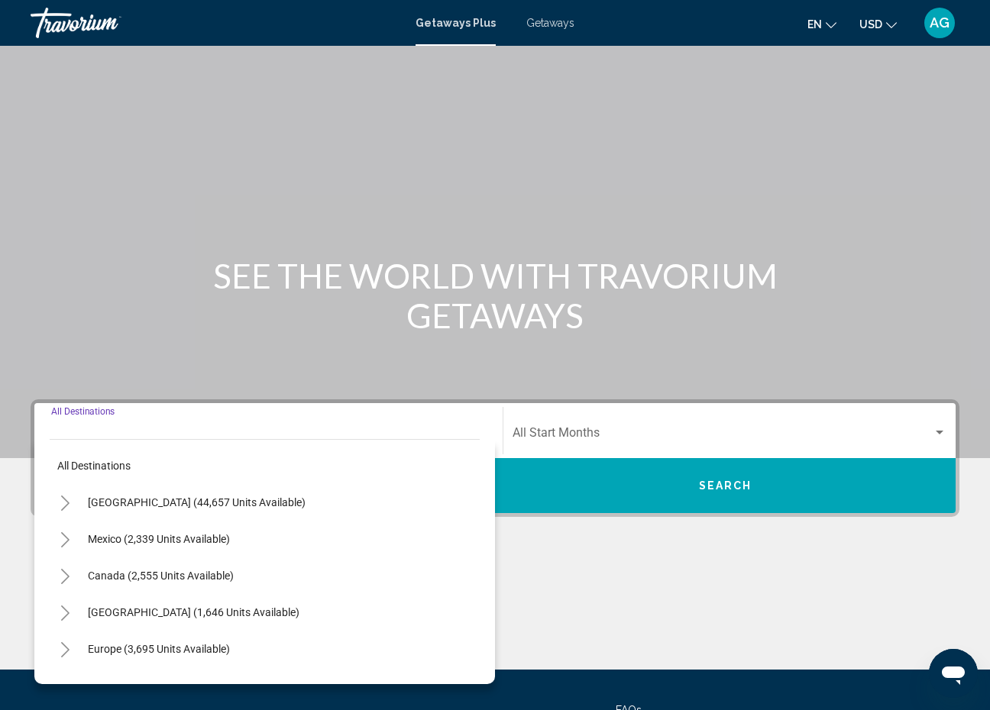
scroll to position [147, 0]
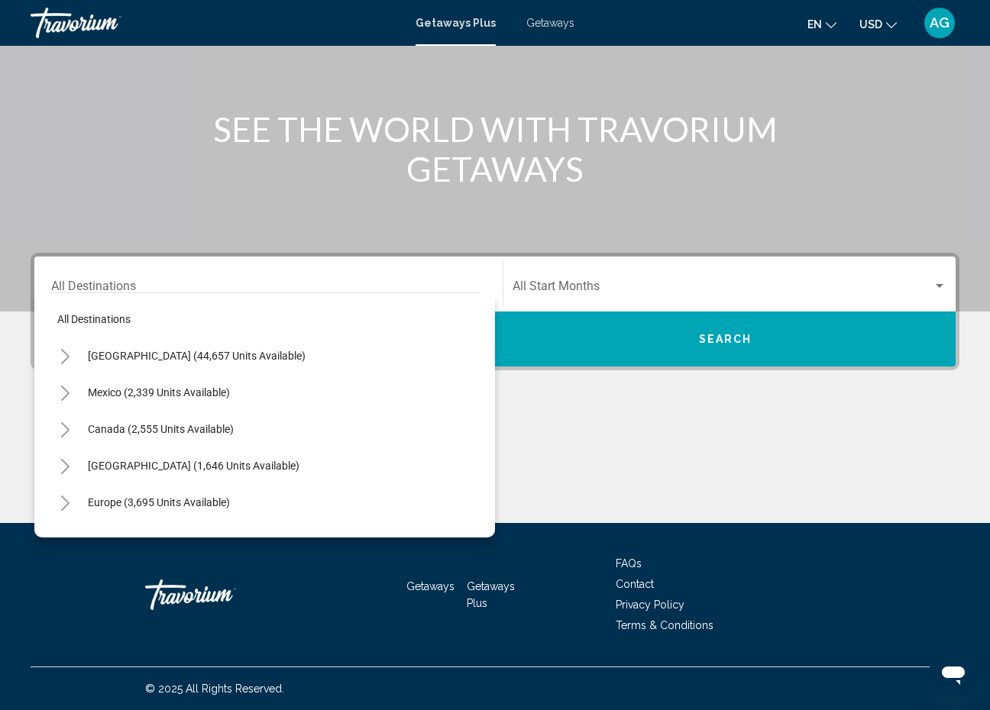
click at [364, 512] on div "Europe (3,695 units available)" at bounding box center [265, 502] width 430 height 37
click at [104, 464] on span "[GEOGRAPHIC_DATA] (1,646 units available)" at bounding box center [194, 466] width 212 height 12
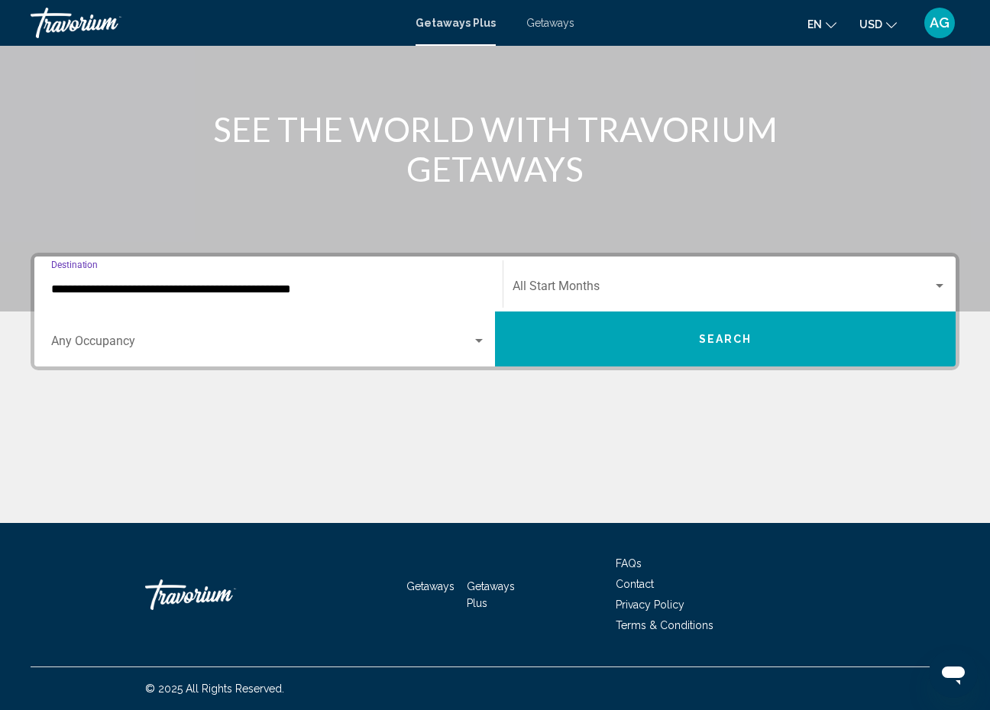
click at [264, 290] on input "**********" at bounding box center [268, 290] width 435 height 14
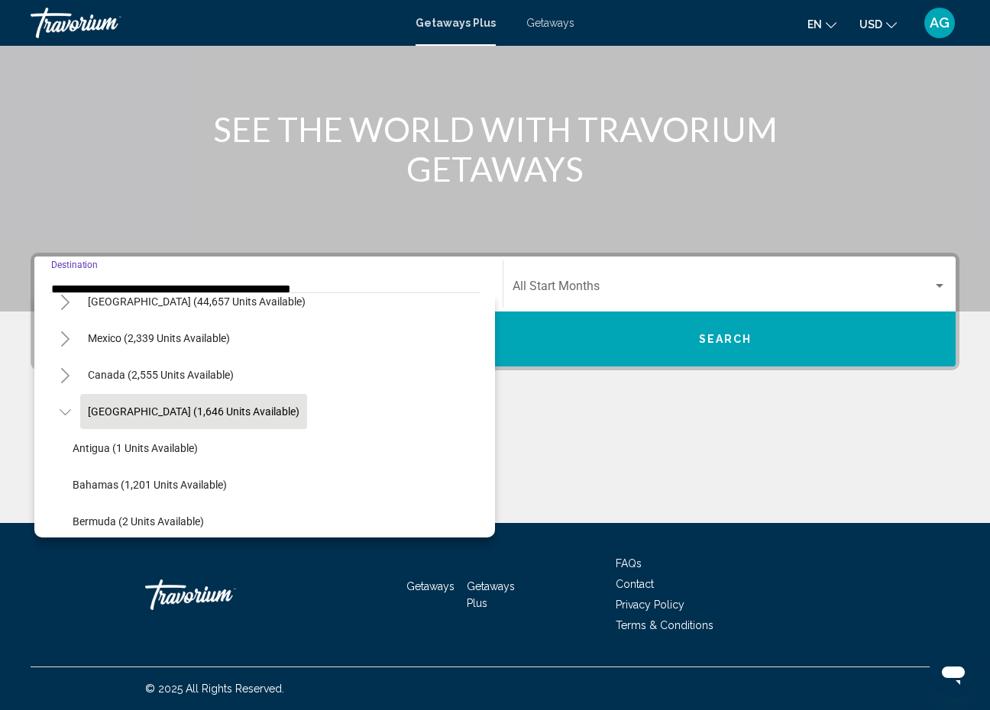
click at [286, 478] on li "Bahamas (1,201 units available)" at bounding box center [272, 485] width 415 height 37
click at [77, 521] on span "Bermuda (2 units available)" at bounding box center [138, 522] width 131 height 12
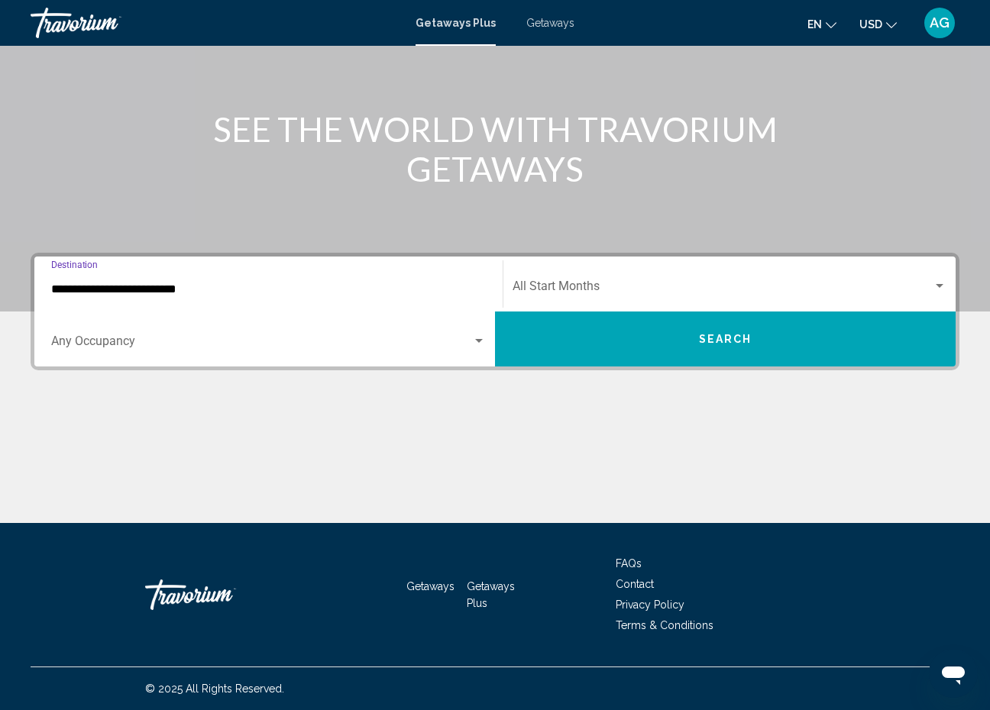
click at [214, 295] on input "**********" at bounding box center [268, 290] width 435 height 14
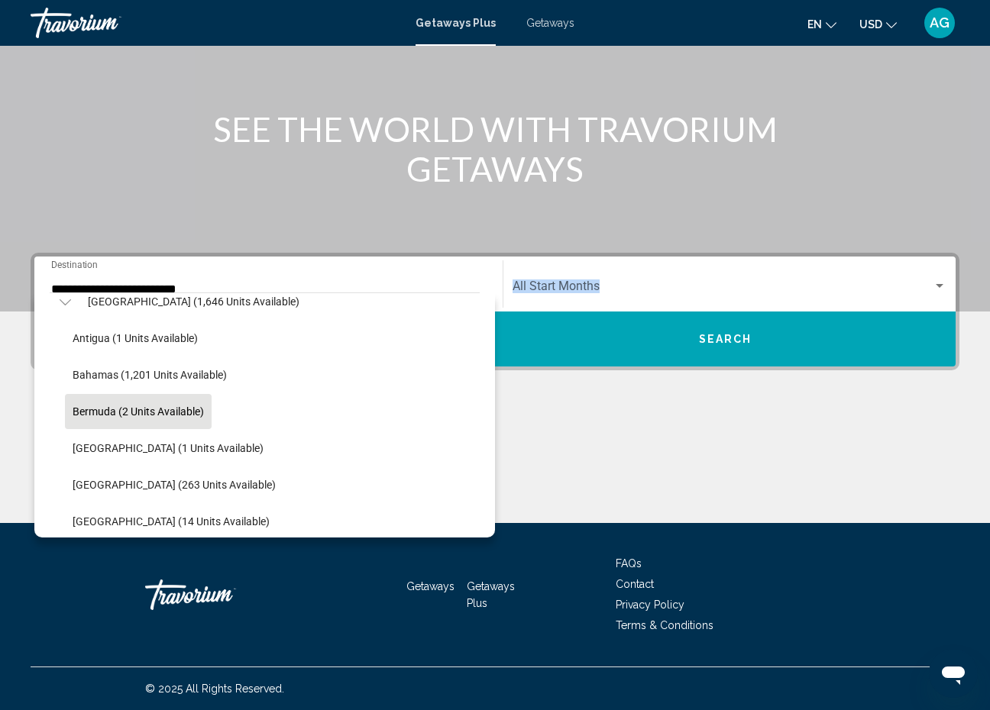
drag, startPoint x: 121, startPoint y: 571, endPoint x: 157, endPoint y: 504, distance: 76.2
click at [153, 510] on div "**********" at bounding box center [495, 208] width 990 height 710
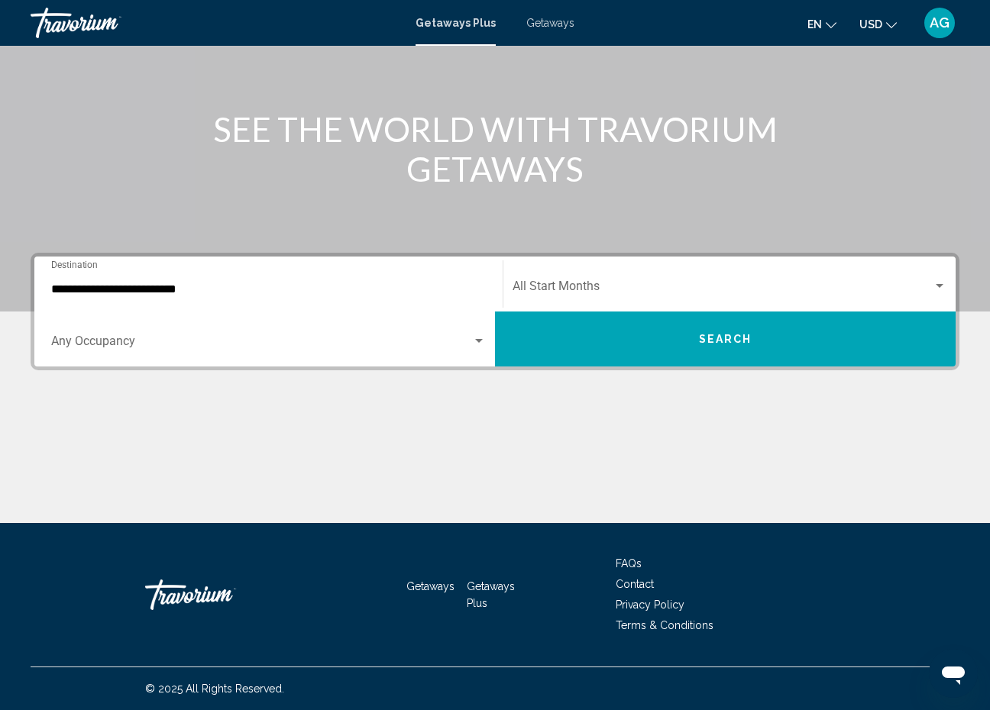
click at [320, 272] on div "**********" at bounding box center [268, 284] width 435 height 48
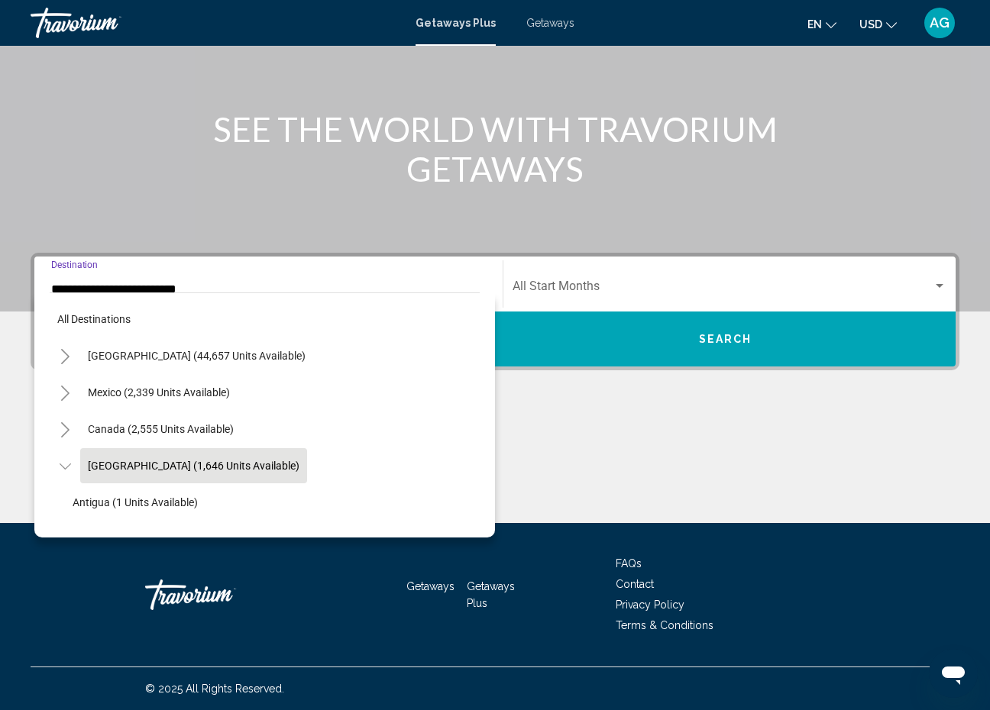
scroll to position [164, 0]
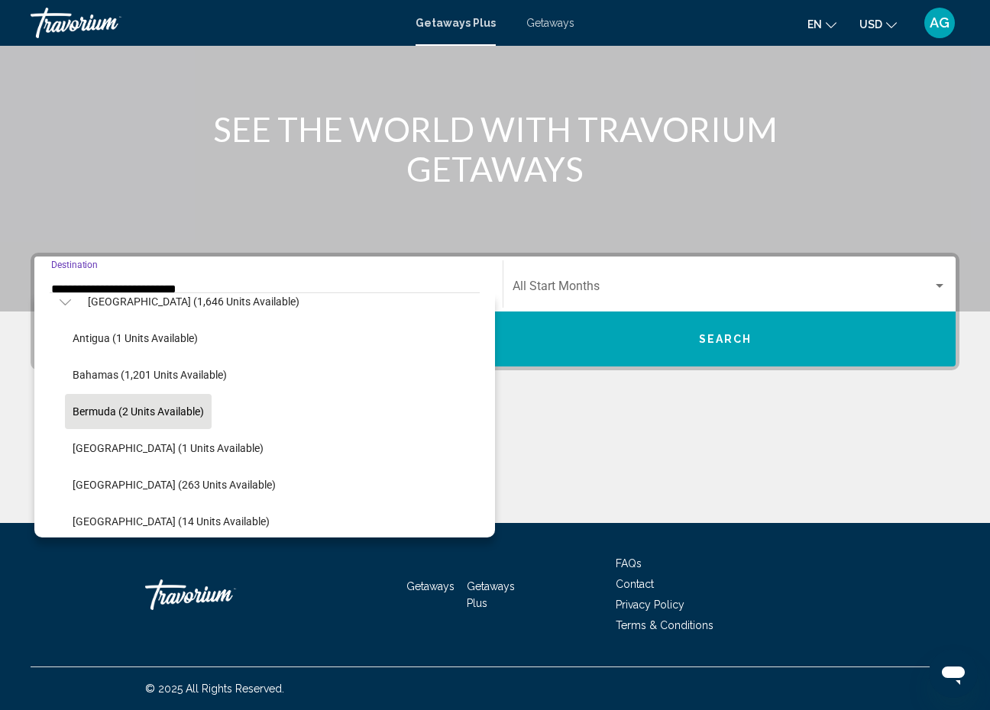
click at [69, 301] on icon "Toggle Caribbean & Atlantic Islands (1,646 units available)" at bounding box center [64, 302] width 11 height 6
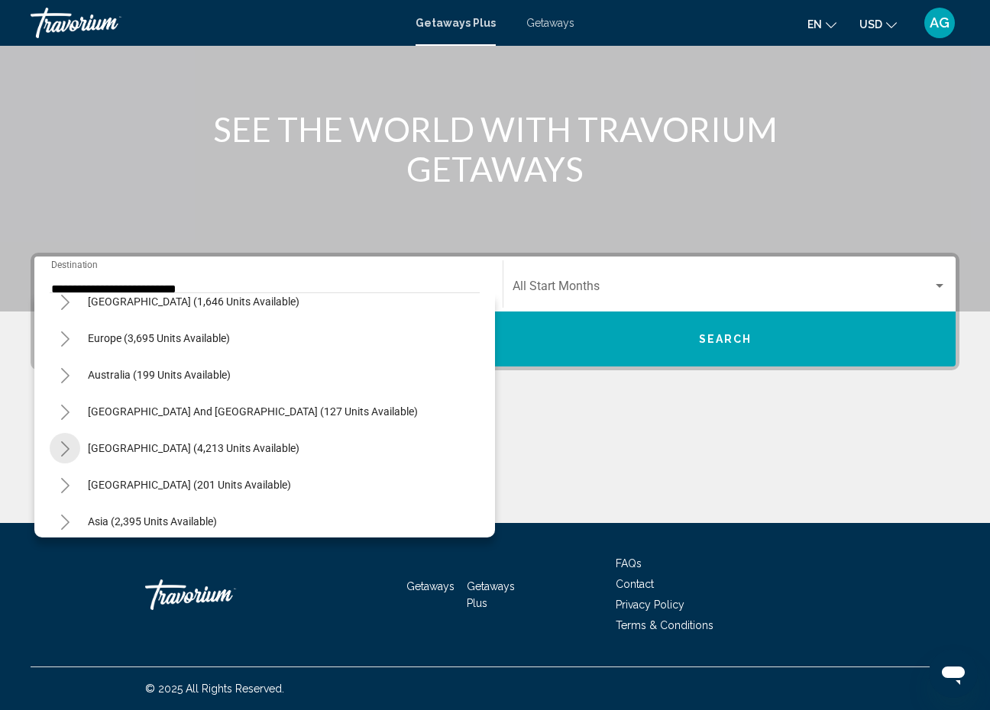
click at [68, 448] on icon "Toggle South America (4,213 units available)" at bounding box center [65, 449] width 11 height 15
click at [148, 542] on div "**********" at bounding box center [495, 208] width 990 height 710
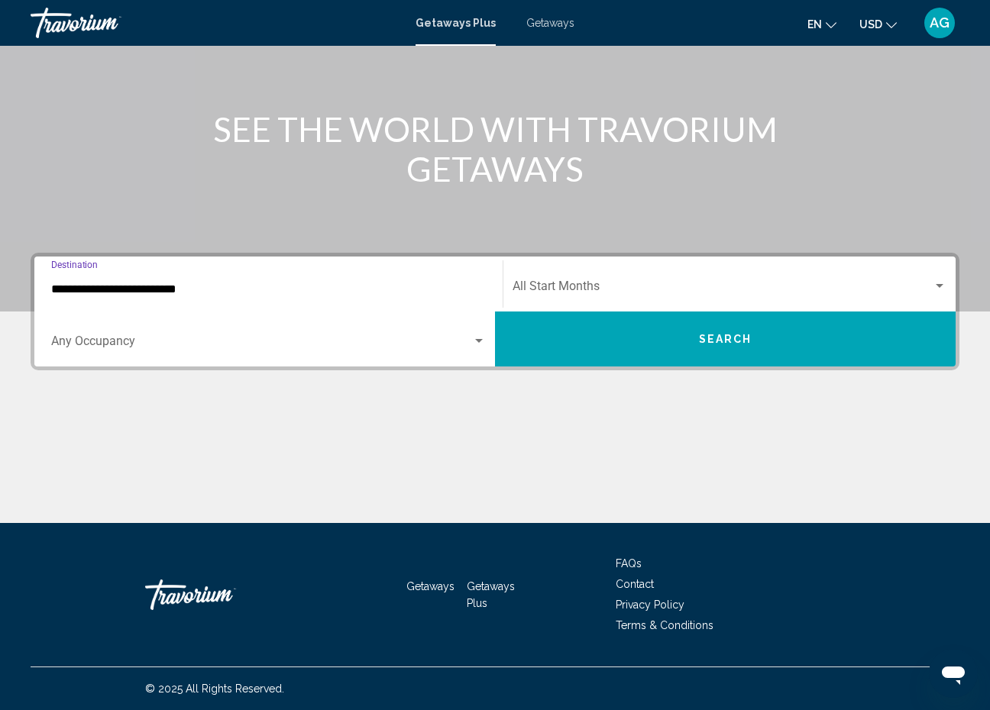
click at [244, 290] on input "**********" at bounding box center [268, 290] width 435 height 14
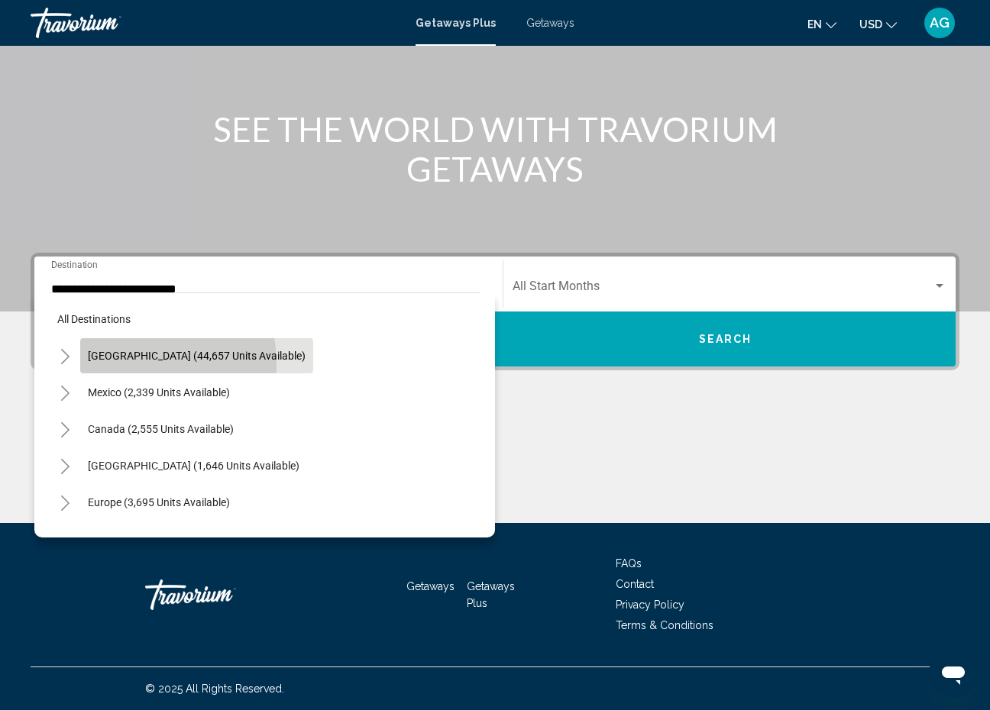
click at [125, 364] on button "[GEOGRAPHIC_DATA] (44,657 units available)" at bounding box center [196, 355] width 233 height 35
type input "**********"
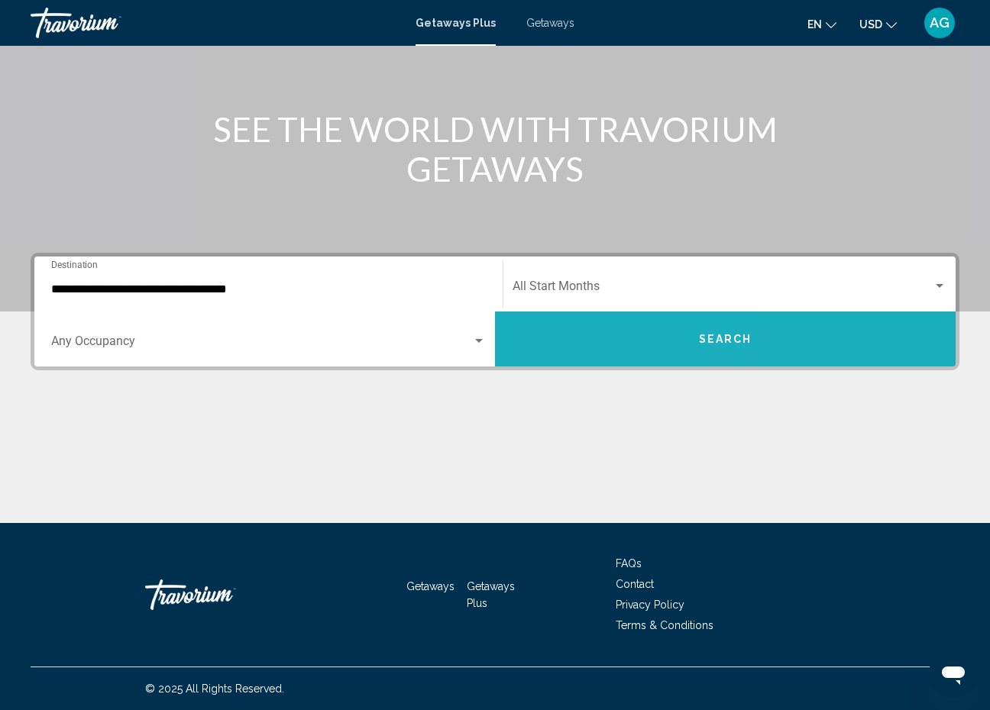
click at [568, 355] on button "Search" at bounding box center [725, 339] width 461 height 55
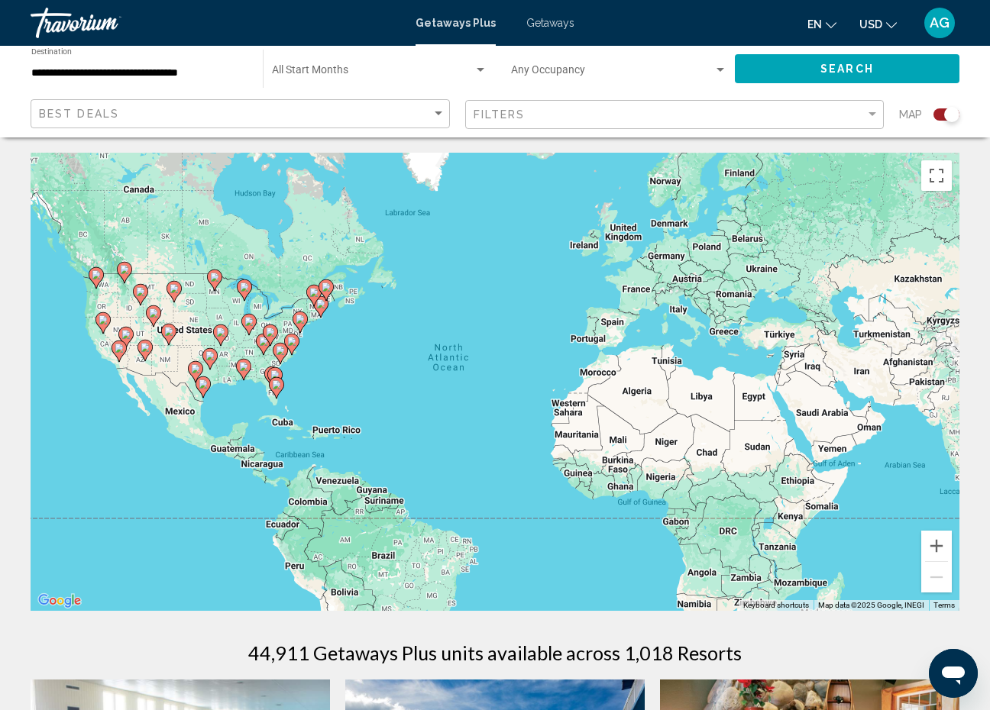
click at [271, 383] on icon "Main content" at bounding box center [277, 388] width 14 height 20
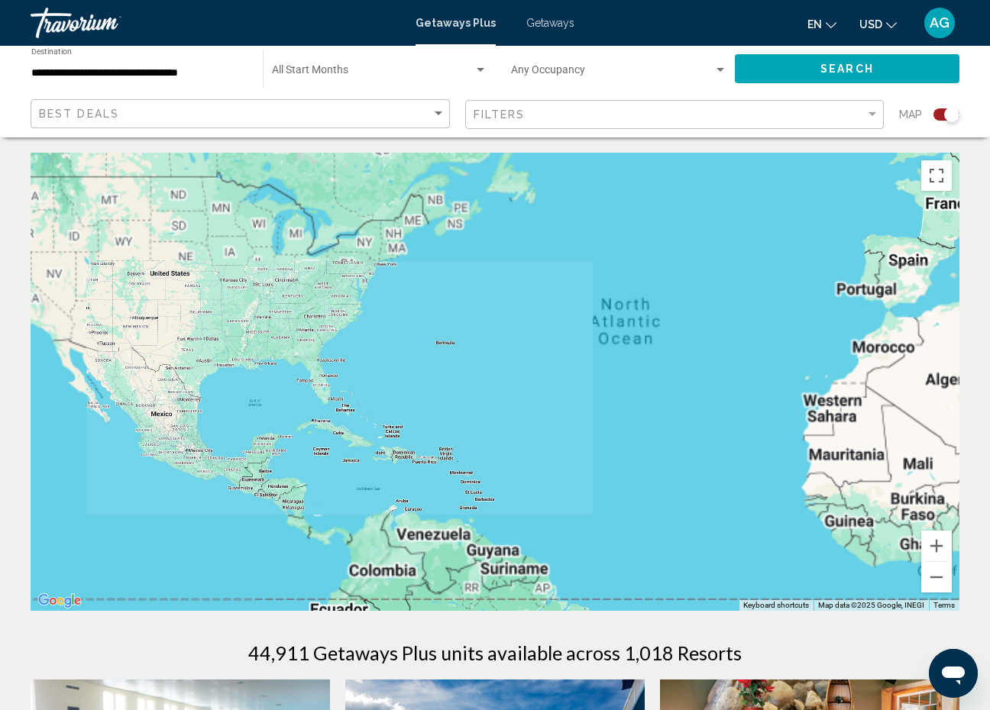
click at [271, 383] on div "To navigate, press the arrow keys." at bounding box center [495, 382] width 929 height 458
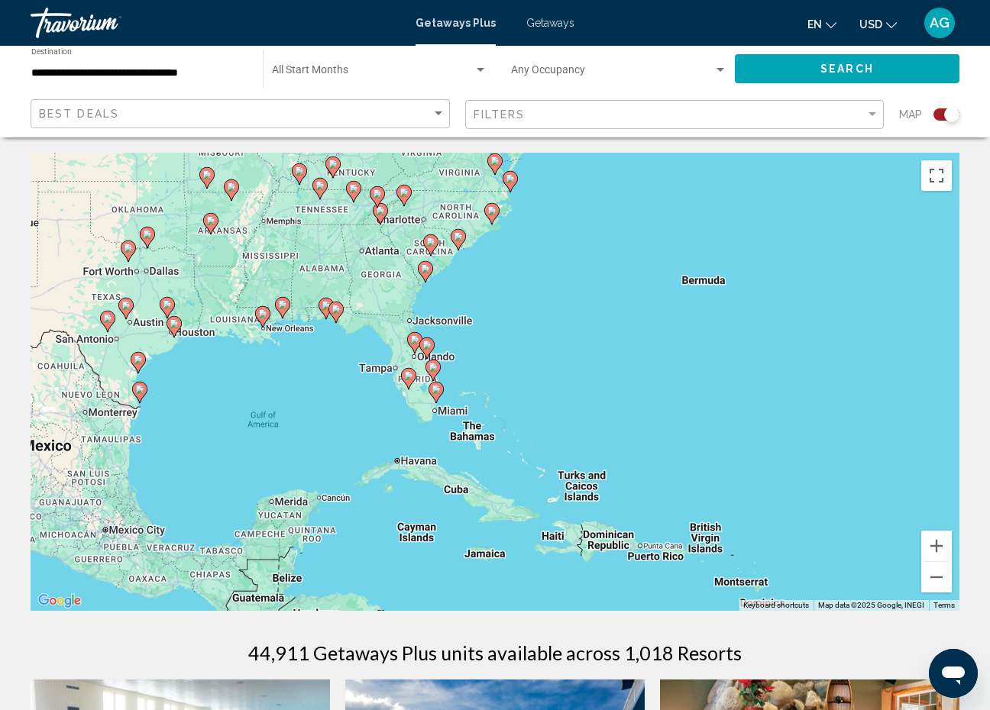
click at [341, 329] on div "To navigate, press the arrow keys. To activate drag with keyboard, press Alt + …" at bounding box center [495, 382] width 929 height 458
click at [351, 331] on div "To navigate, press the arrow keys. To activate drag with keyboard, press Alt + …" at bounding box center [495, 382] width 929 height 458
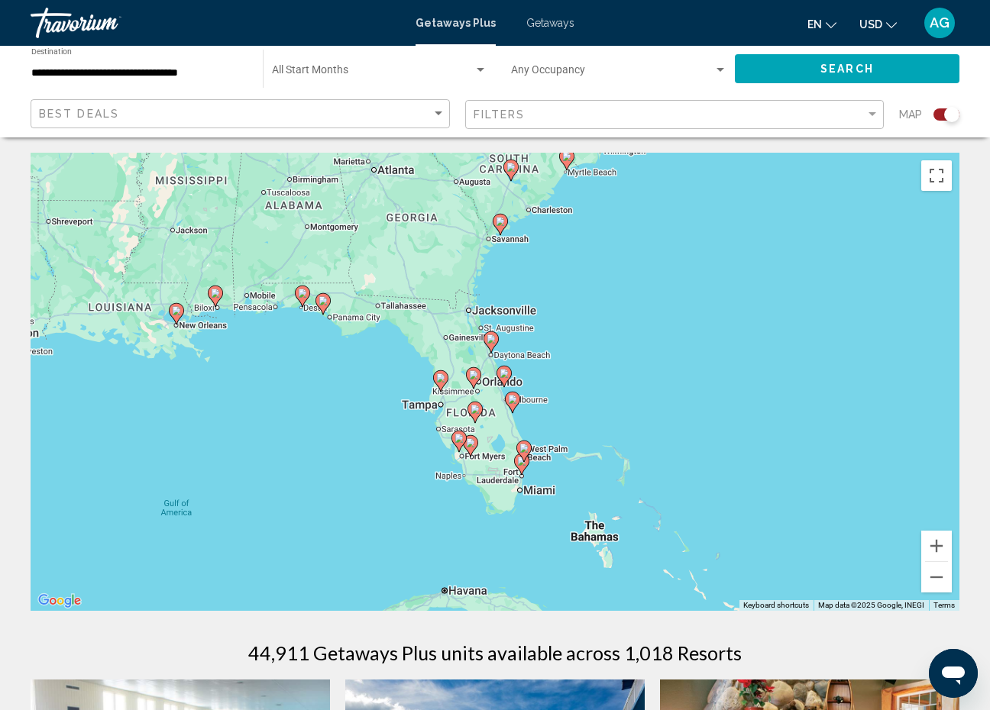
click at [361, 318] on div "To navigate, press the arrow keys. To activate drag with keyboard, press Alt + …" at bounding box center [495, 382] width 929 height 458
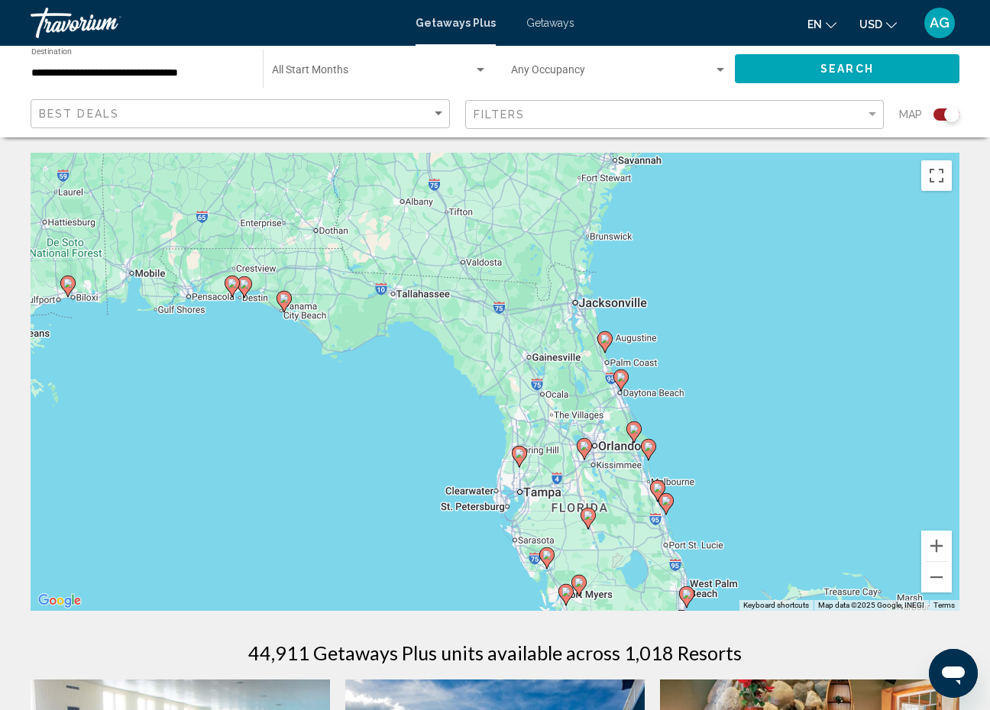
click at [245, 293] on icon "Main content" at bounding box center [245, 287] width 14 height 20
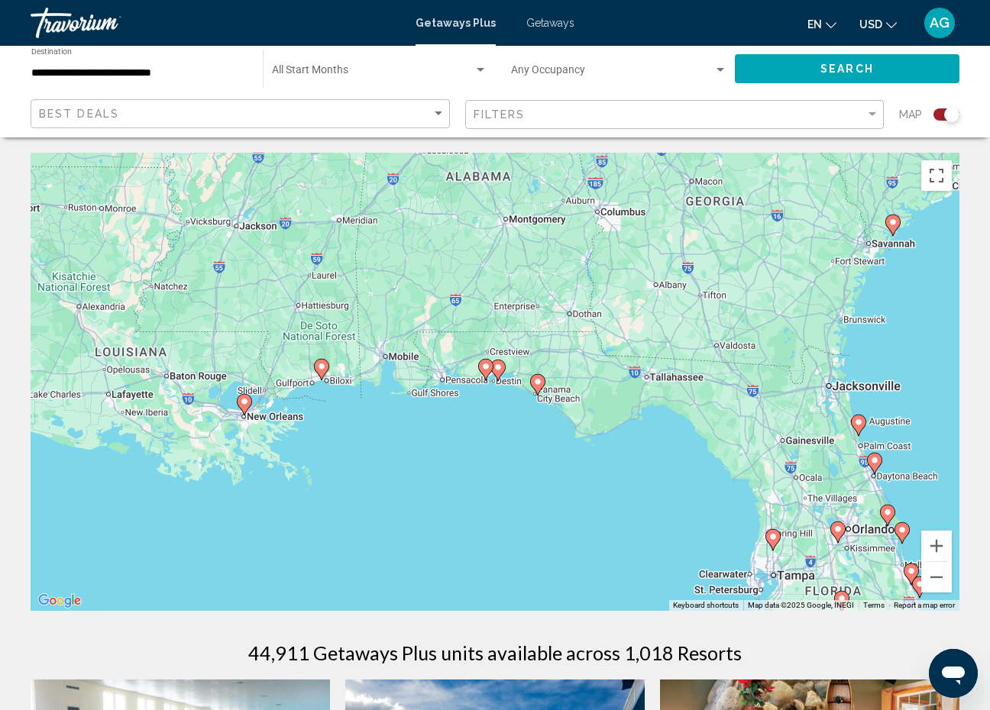
click at [502, 383] on div "To navigate, press the arrow keys. To activate drag with keyboard, press Alt + …" at bounding box center [495, 382] width 929 height 458
click at [499, 374] on icon "Main content" at bounding box center [498, 371] width 14 height 20
type input "**********"
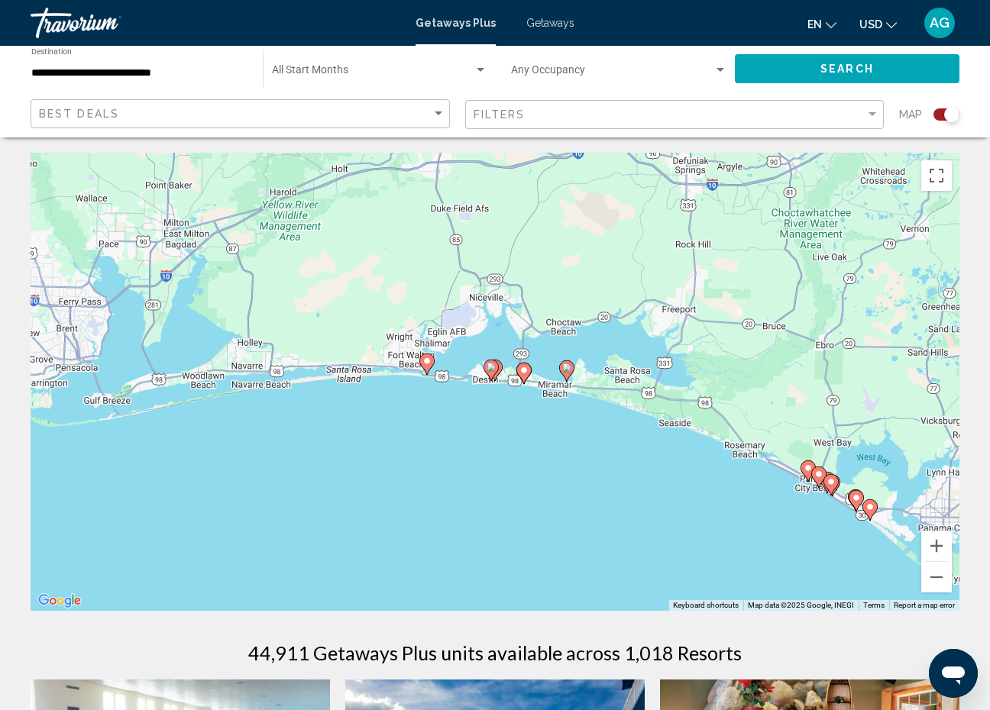
click at [427, 364] on image "Main content" at bounding box center [426, 361] width 9 height 9
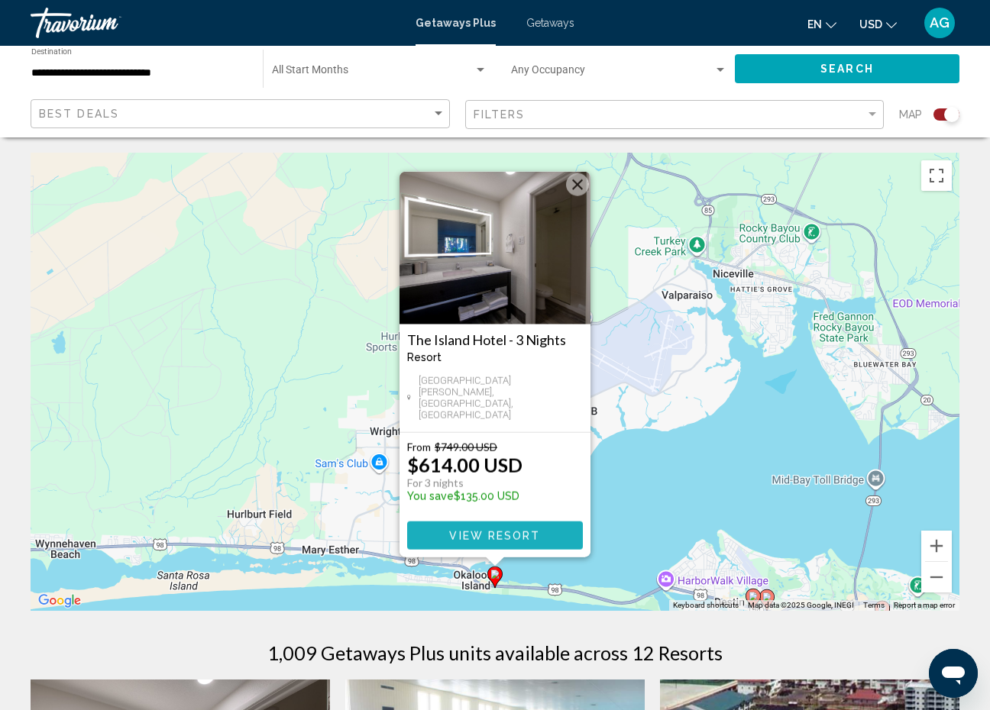
click at [457, 538] on span "View Resort" at bounding box center [494, 536] width 91 height 12
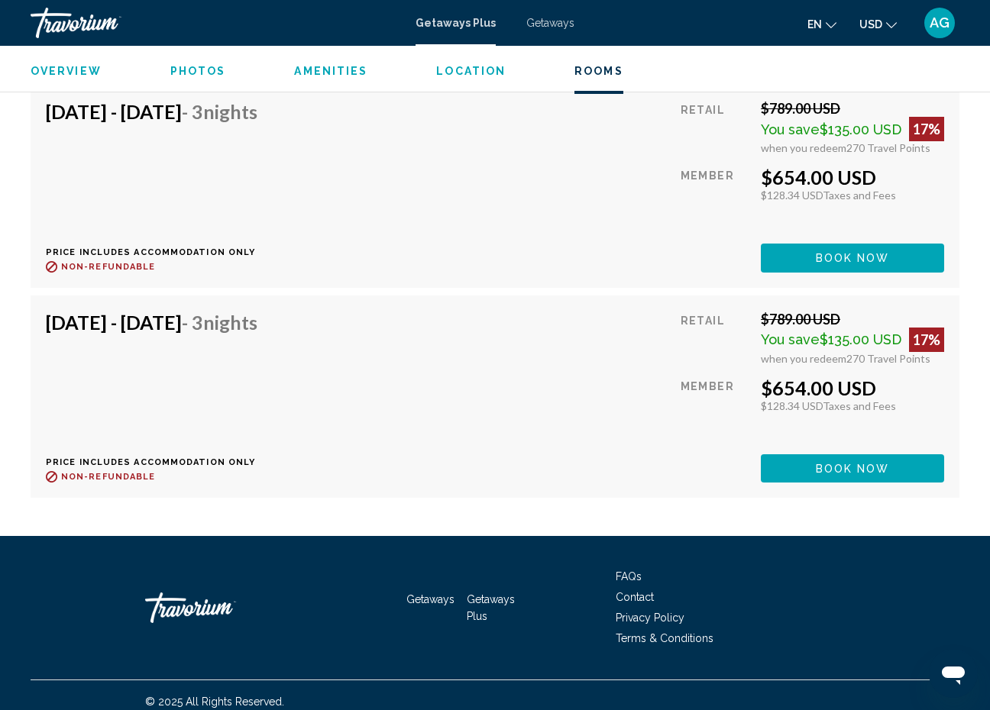
scroll to position [28049, 0]
